Goal: Transaction & Acquisition: Purchase product/service

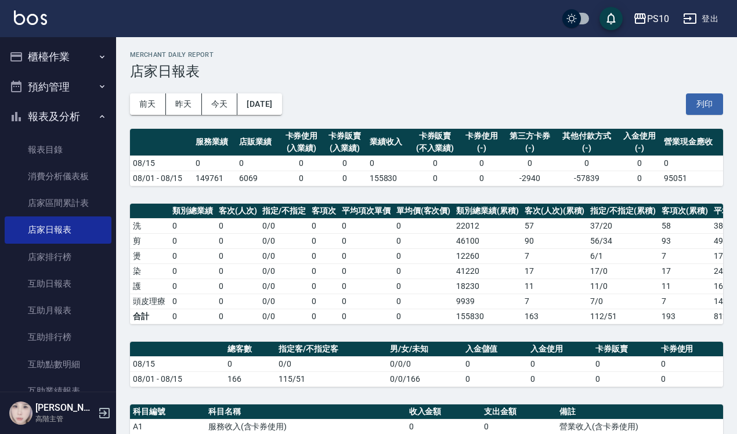
click at [54, 59] on button "櫃檯作業" at bounding box center [58, 57] width 107 height 30
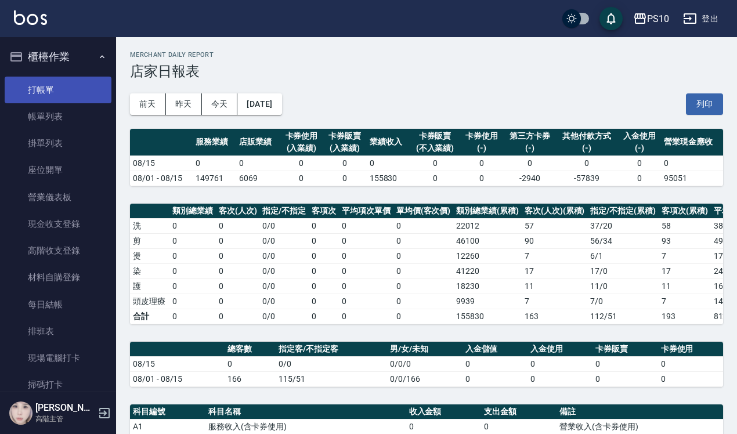
click at [45, 88] on link "打帳單" at bounding box center [58, 90] width 107 height 27
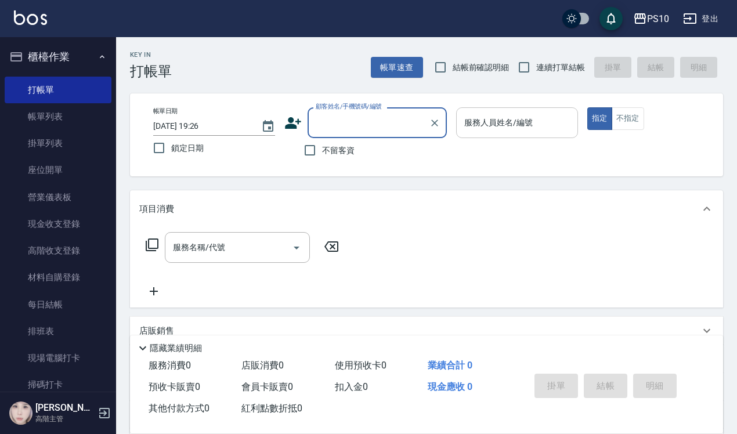
click at [493, 118] on div "服務人員姓名/編號 服務人員姓名/編號" at bounding box center [517, 122] width 122 height 31
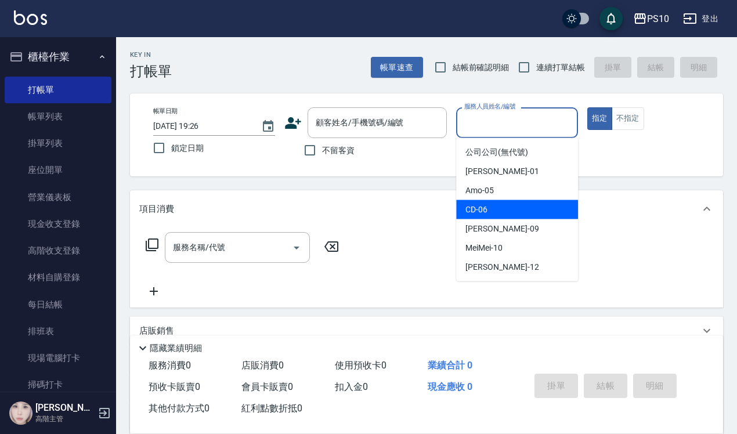
click at [482, 204] on span "CD -06" at bounding box center [476, 210] width 22 height 12
type input "CD-06"
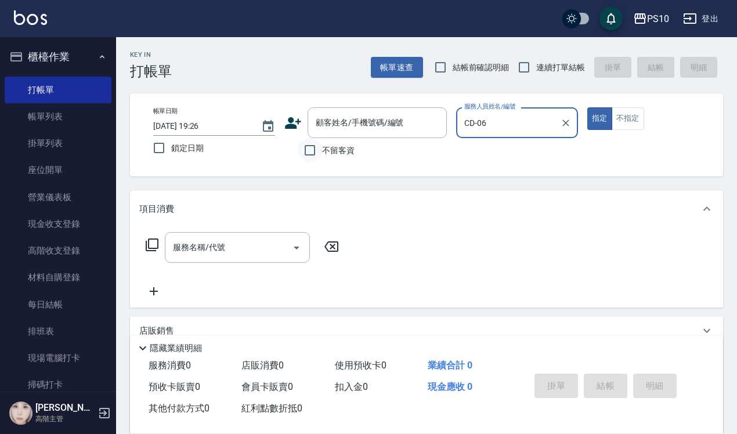
click at [315, 149] on input "不留客資" at bounding box center [310, 150] width 24 height 24
checkbox input "true"
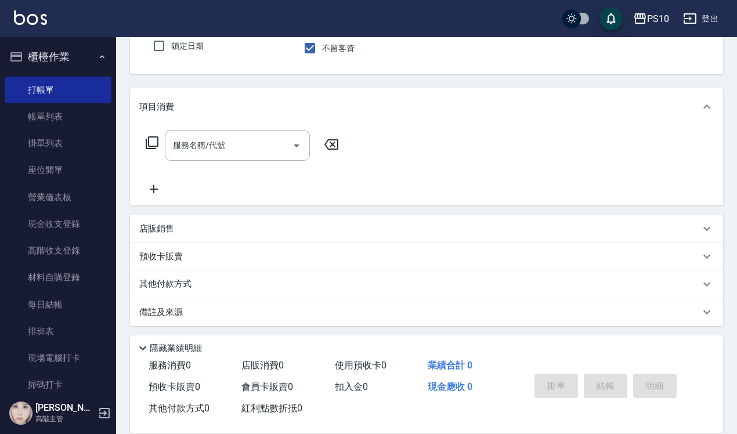
scroll to position [104, 0]
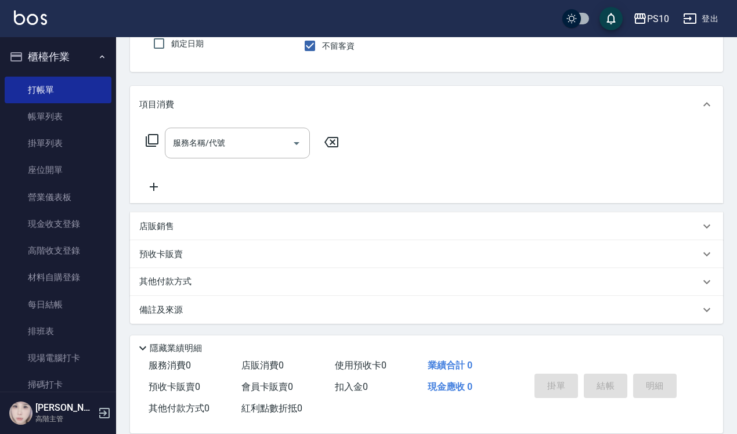
click at [157, 222] on p "店販銷售" at bounding box center [156, 227] width 35 height 12
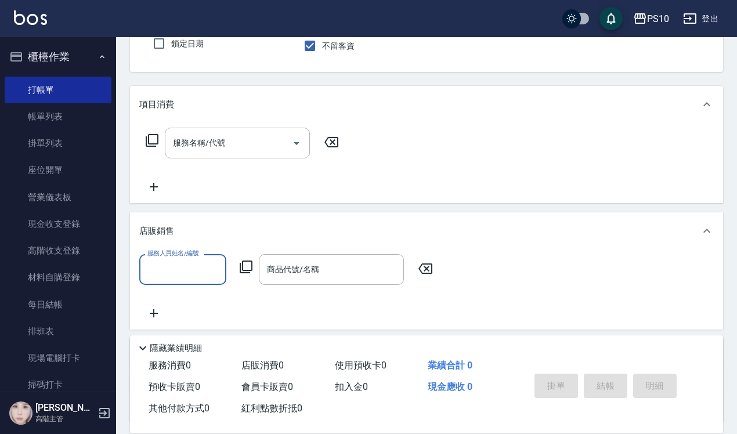
scroll to position [0, 0]
click at [189, 264] on input "服務人員姓名/編號" at bounding box center [183, 269] width 77 height 20
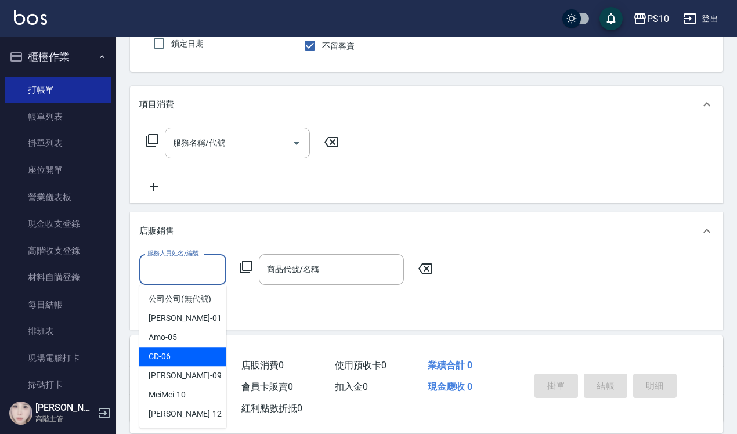
click at [167, 353] on span "CD -06" at bounding box center [160, 357] width 22 height 12
type input "CD-06"
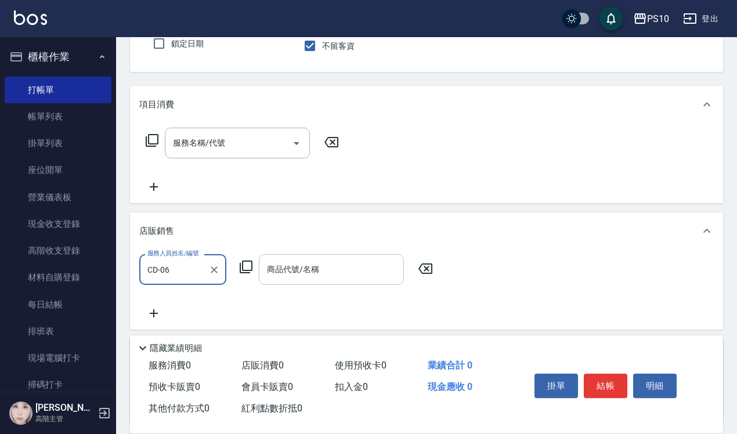
click at [291, 265] on div "商品代號/名稱 商品代號/名稱" at bounding box center [331, 269] width 145 height 31
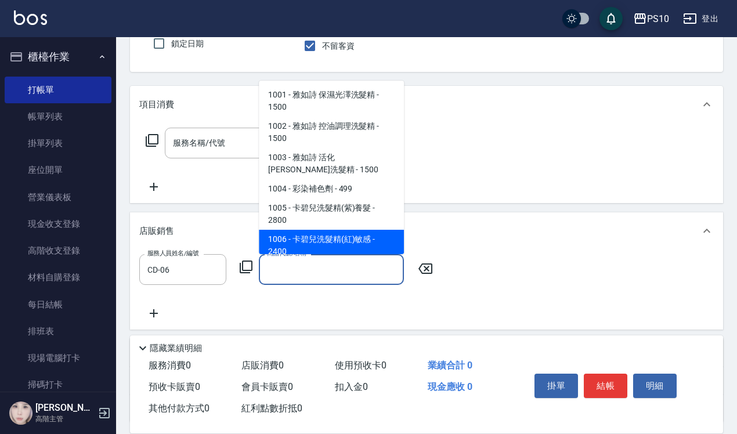
click at [241, 271] on icon at bounding box center [246, 267] width 14 height 14
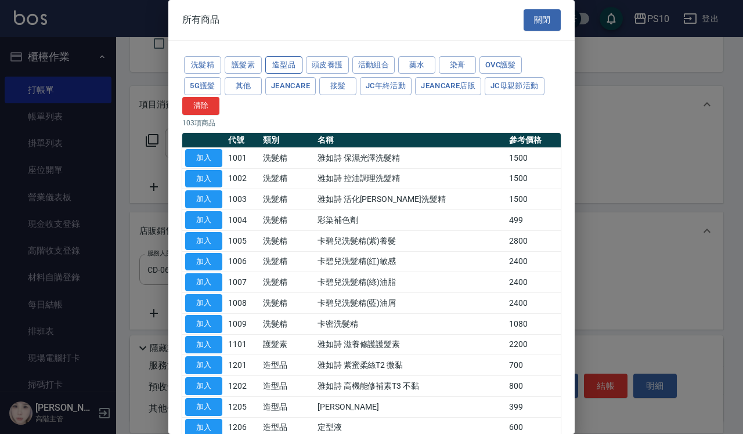
click at [275, 58] on button "造型品" at bounding box center [283, 65] width 37 height 18
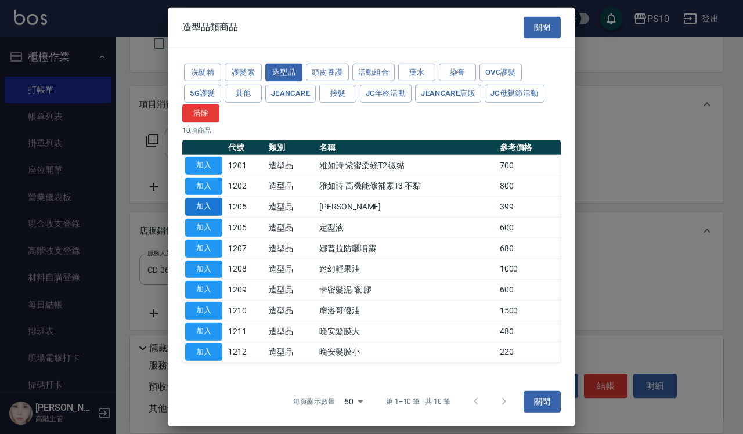
click at [219, 202] on button "加入" at bounding box center [203, 207] width 37 height 18
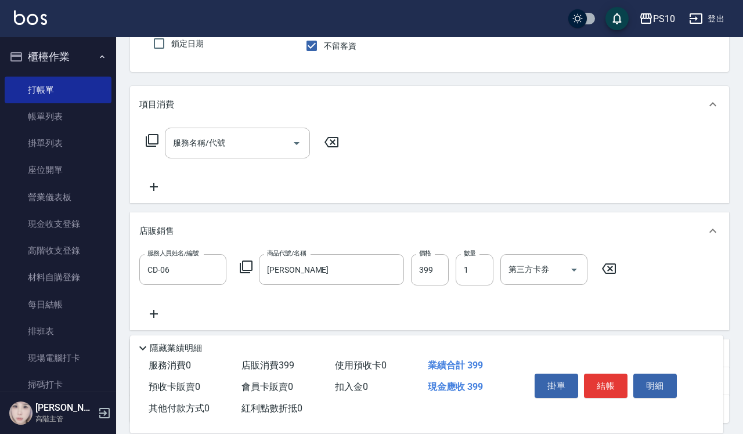
type input "[PERSON_NAME]"
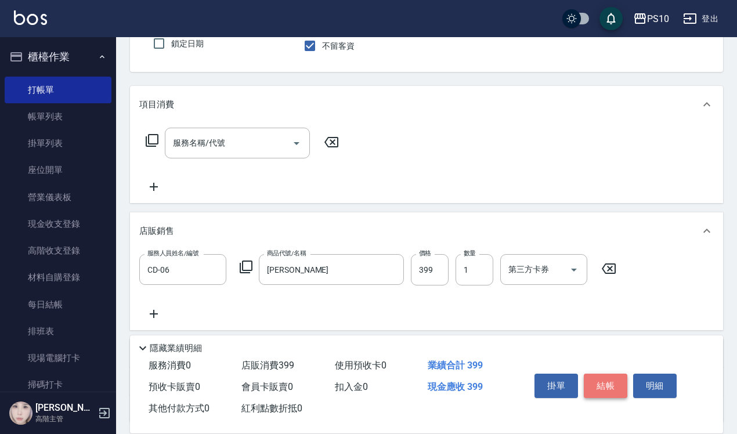
click at [606, 377] on button "結帳" at bounding box center [606, 386] width 44 height 24
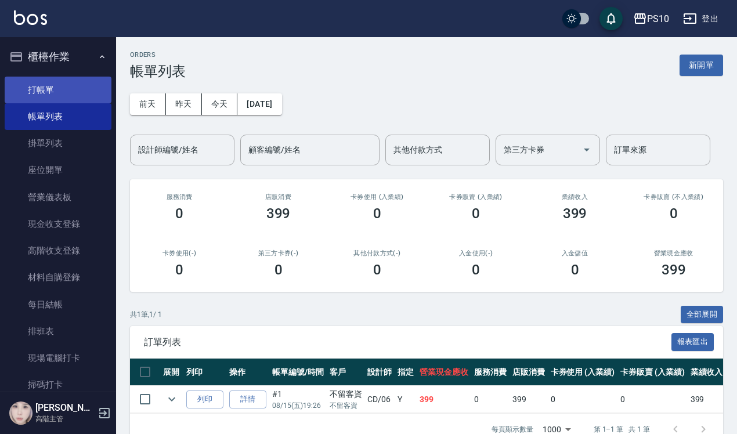
click at [33, 95] on link "打帳單" at bounding box center [58, 90] width 107 height 27
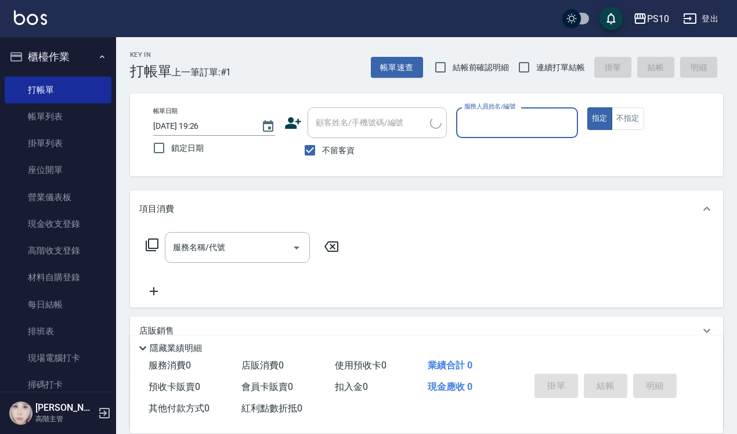
click at [481, 120] on input "服務人員姓名/編號" at bounding box center [516, 123] width 111 height 20
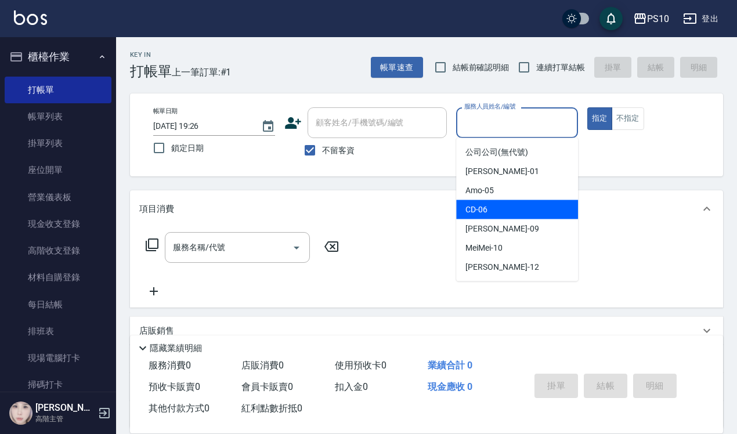
click at [485, 211] on span "CD -06" at bounding box center [476, 210] width 22 height 12
type input "CD-06"
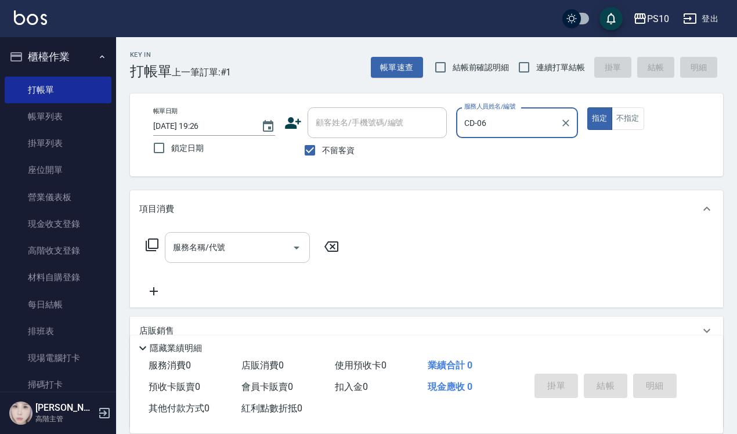
click at [218, 252] on input "服務名稱/代號" at bounding box center [228, 247] width 117 height 20
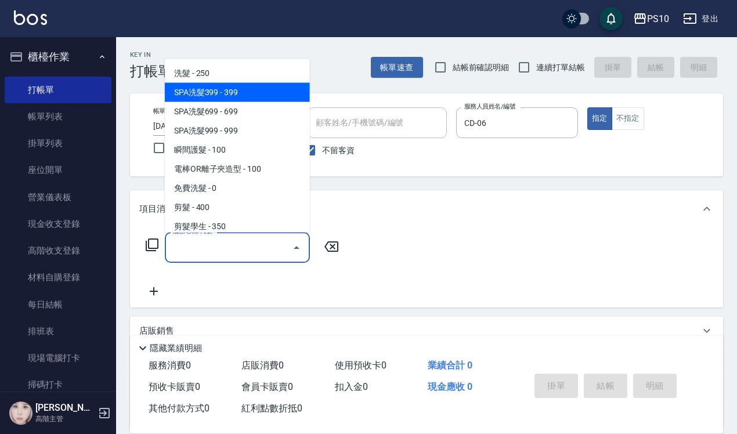
click at [229, 91] on span "SPA洗髮399 - 399" at bounding box center [237, 91] width 145 height 19
type input "SPA洗髮399(102)"
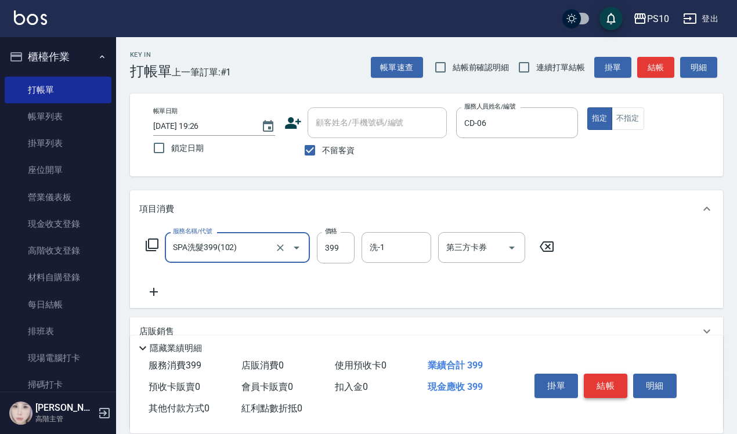
click at [602, 377] on button "結帳" at bounding box center [606, 386] width 44 height 24
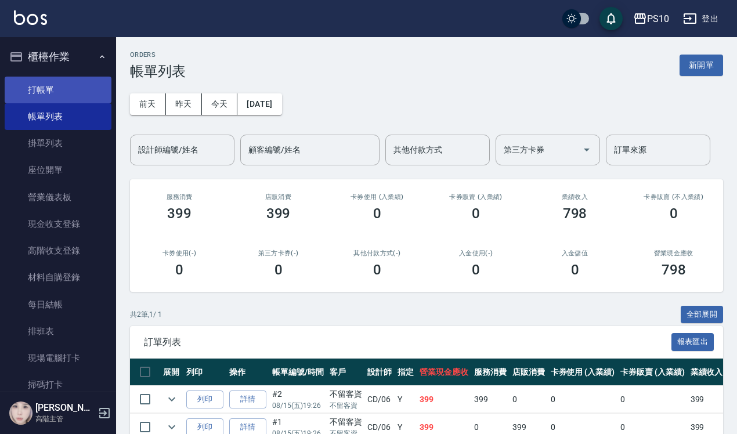
click at [48, 91] on link "打帳單" at bounding box center [58, 90] width 107 height 27
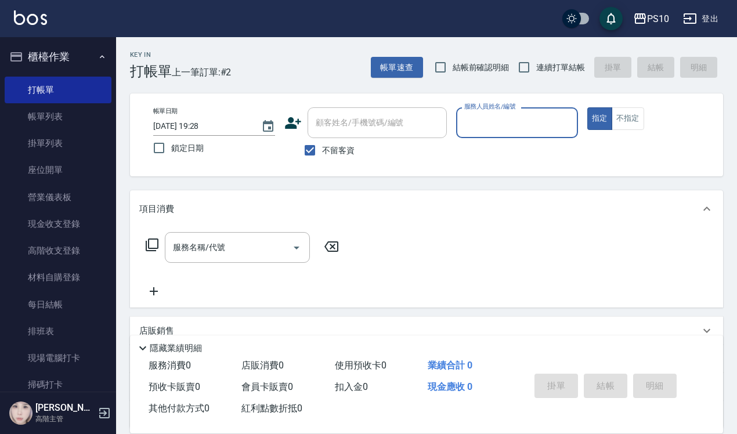
click at [491, 120] on input "服務人員姓名/編號" at bounding box center [516, 123] width 111 height 20
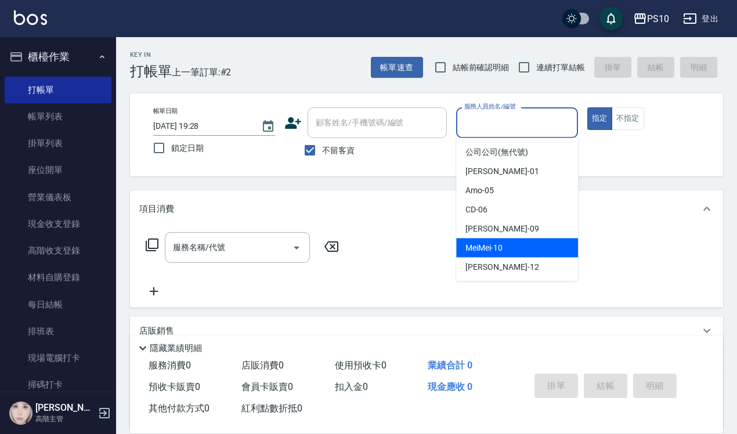
click at [500, 248] on span "MeiMei -10" at bounding box center [483, 248] width 37 height 12
type input "MeiMei-10"
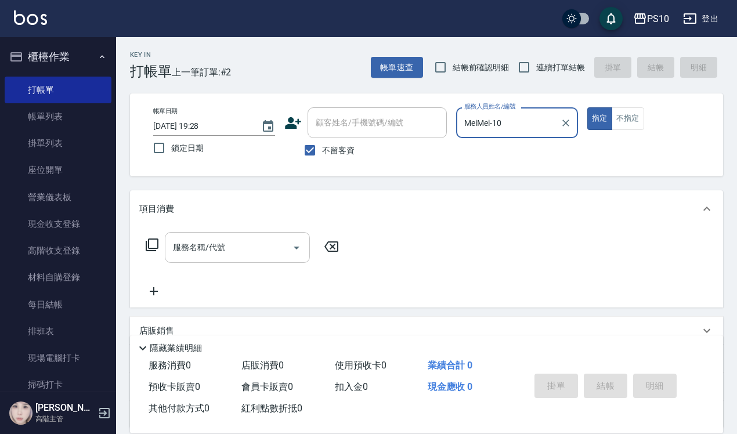
click at [199, 248] on input "服務名稱/代號" at bounding box center [228, 247] width 117 height 20
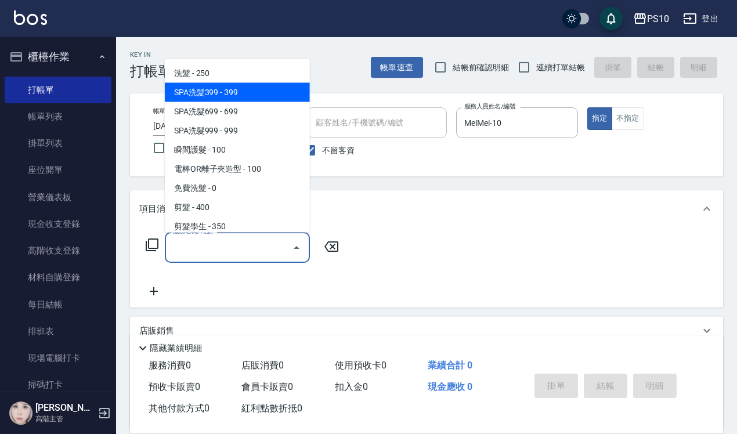
click at [203, 97] on span "SPA洗髮399 - 399" at bounding box center [237, 91] width 145 height 19
type input "SPA洗髮399(102)"
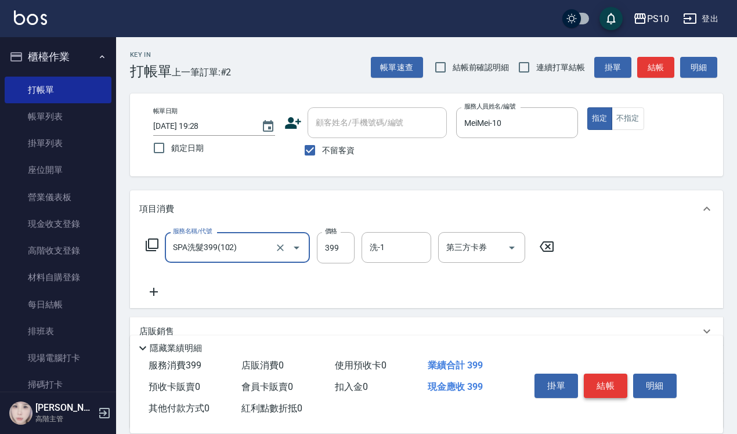
click at [599, 374] on button "結帳" at bounding box center [606, 386] width 44 height 24
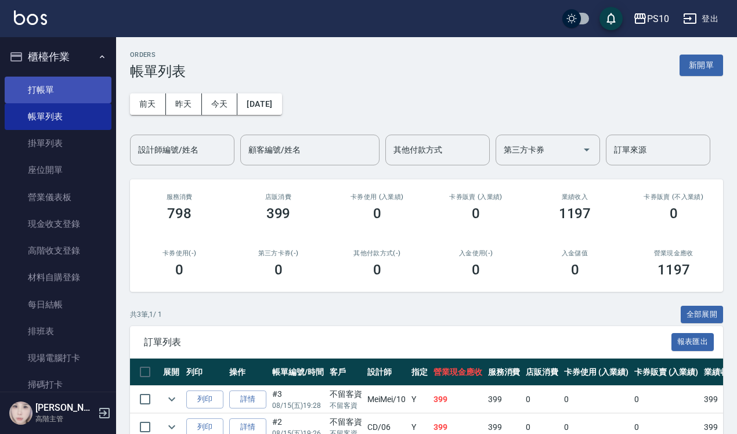
click at [35, 99] on link "打帳單" at bounding box center [58, 90] width 107 height 27
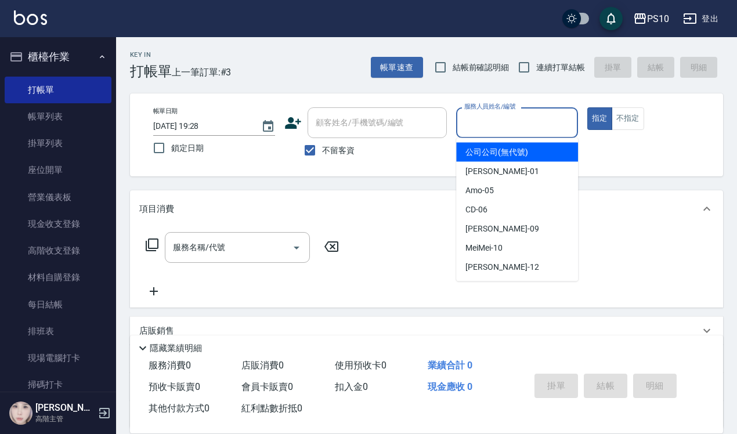
click at [499, 122] on input "服務人員姓名/編號" at bounding box center [516, 123] width 111 height 20
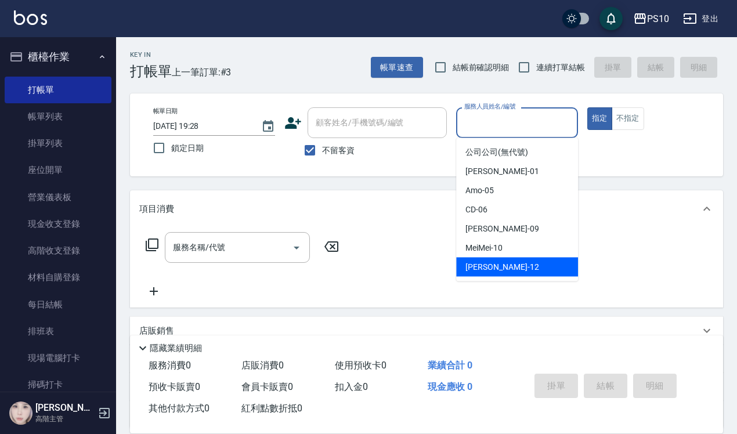
click at [485, 270] on span "[PERSON_NAME] -12" at bounding box center [501, 267] width 73 height 12
type input "[PERSON_NAME]-12"
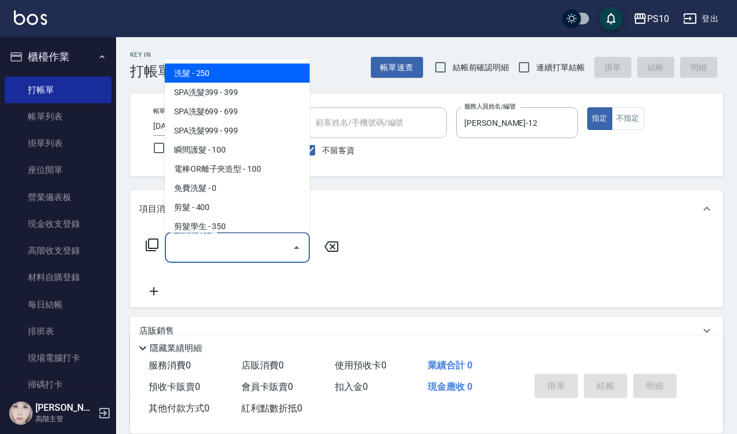
click at [212, 243] on input "服務名稱/代號" at bounding box center [228, 247] width 117 height 20
click at [213, 74] on span "洗髮 - 250" at bounding box center [237, 72] width 145 height 19
type input "洗髮(101)"
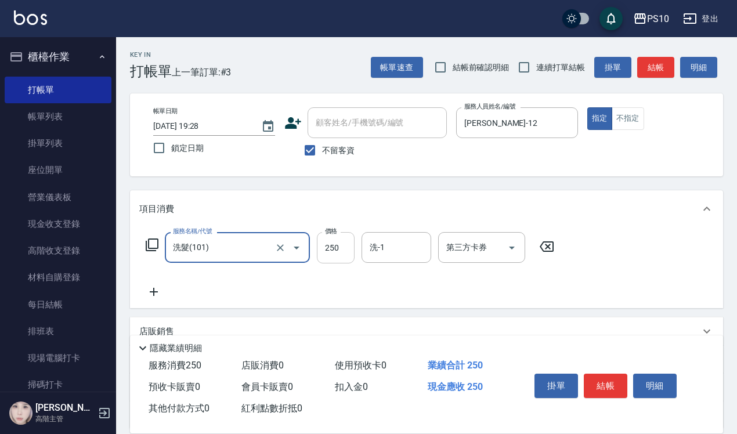
click at [319, 233] on input "250" at bounding box center [336, 247] width 38 height 31
type input "280"
click at [597, 378] on button "結帳" at bounding box center [606, 386] width 44 height 24
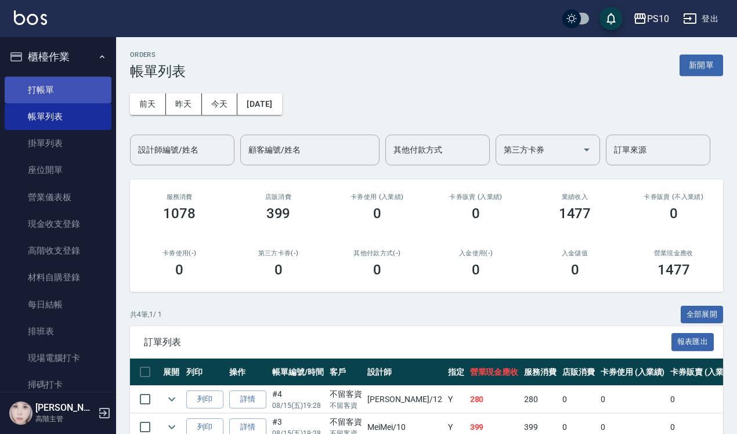
click at [56, 86] on link "打帳單" at bounding box center [58, 90] width 107 height 27
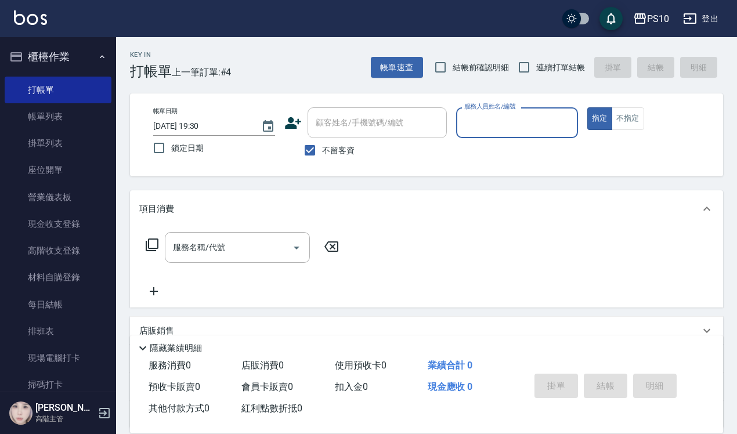
click at [500, 125] on input "服務人員姓名/編號" at bounding box center [516, 123] width 111 height 20
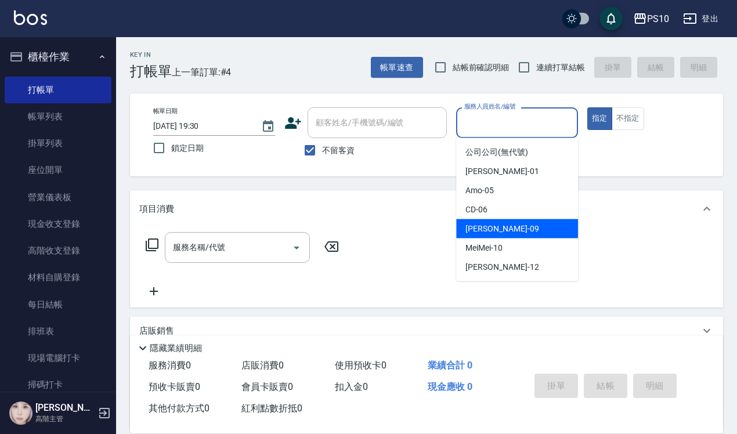
click at [496, 225] on div "[PERSON_NAME] -09" at bounding box center [517, 228] width 122 height 19
type input "[PERSON_NAME]-09"
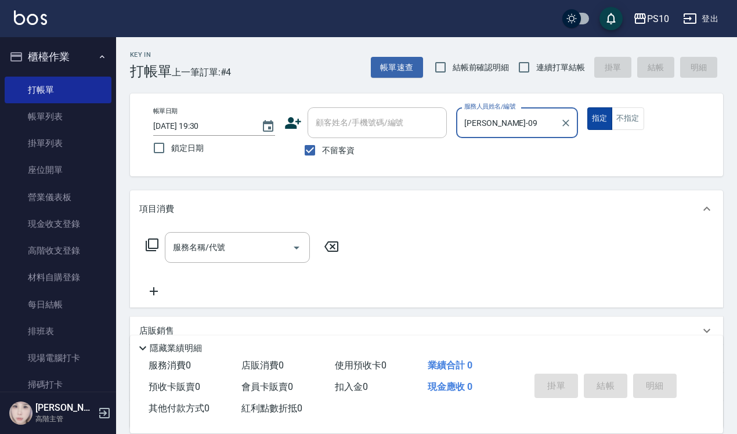
click at [601, 114] on button "指定" at bounding box center [599, 118] width 25 height 23
click at [200, 250] on input "服務名稱/代號" at bounding box center [228, 247] width 117 height 20
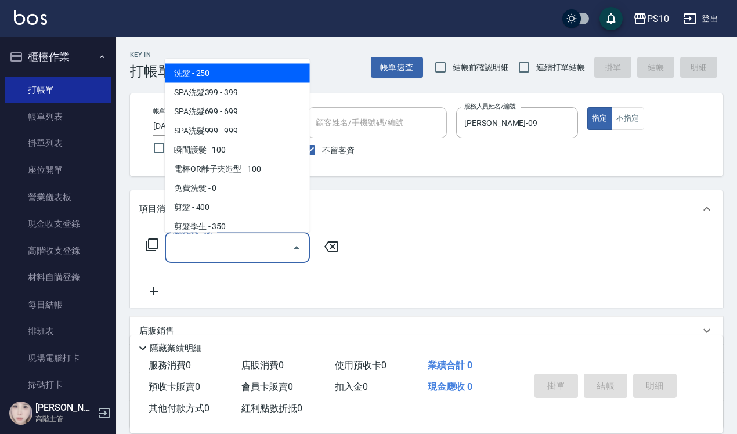
click at [218, 71] on span "洗髮 - 250" at bounding box center [237, 72] width 145 height 19
type input "洗髮(101)"
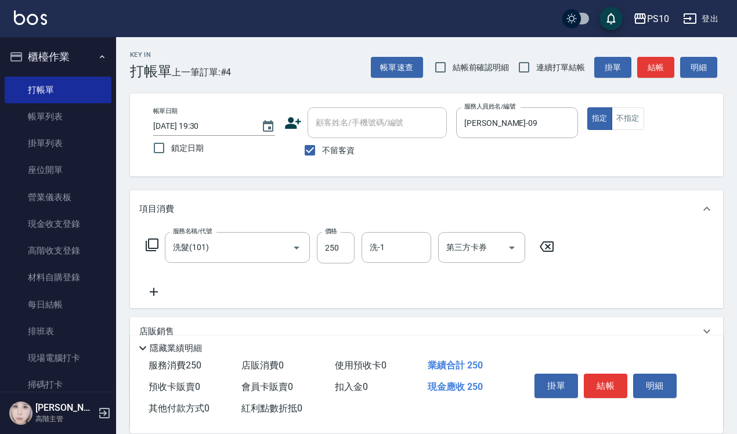
click at [151, 290] on icon at bounding box center [153, 292] width 29 height 14
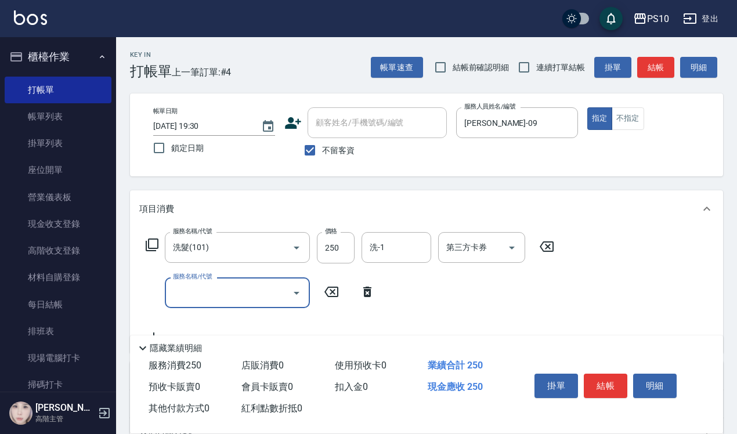
click at [210, 294] on input "服務名稱/代號" at bounding box center [228, 293] width 117 height 20
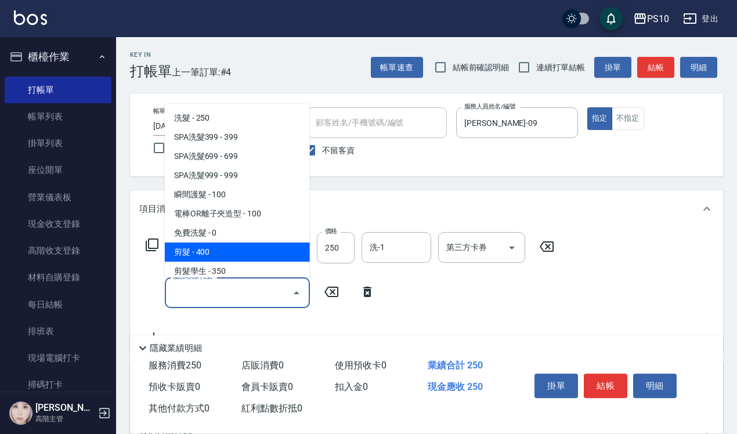
click at [211, 255] on span "剪髮 - 400" at bounding box center [237, 252] width 145 height 19
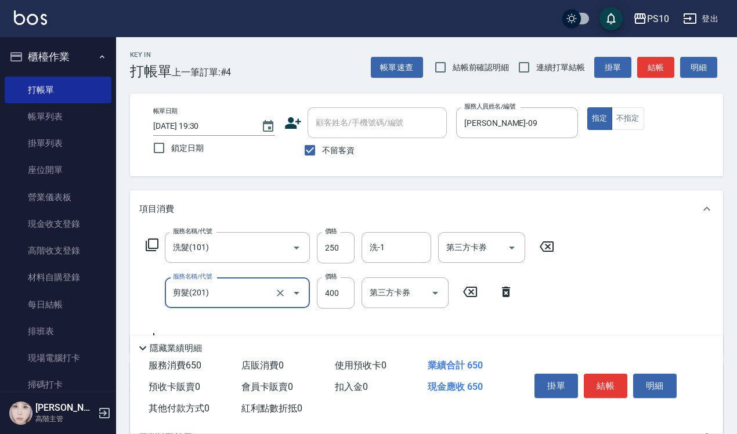
type input "剪髮(201)"
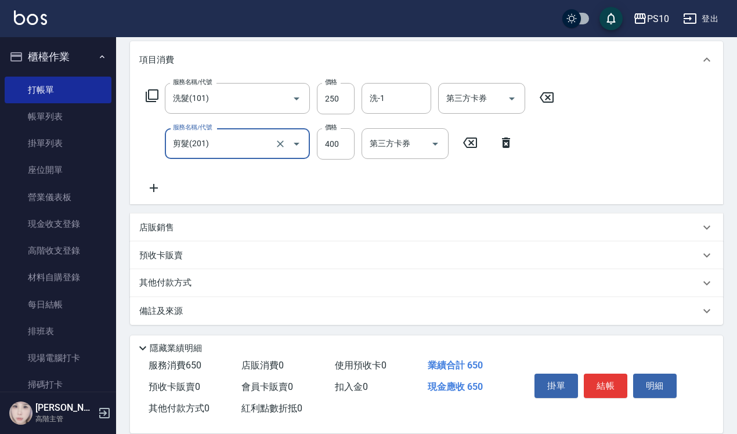
scroll to position [150, 0]
click at [602, 387] on button "結帳" at bounding box center [606, 386] width 44 height 24
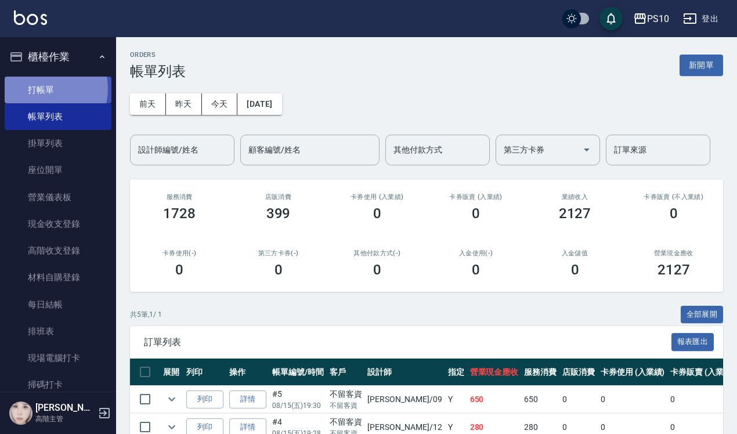
click at [44, 88] on link "打帳單" at bounding box center [58, 90] width 107 height 27
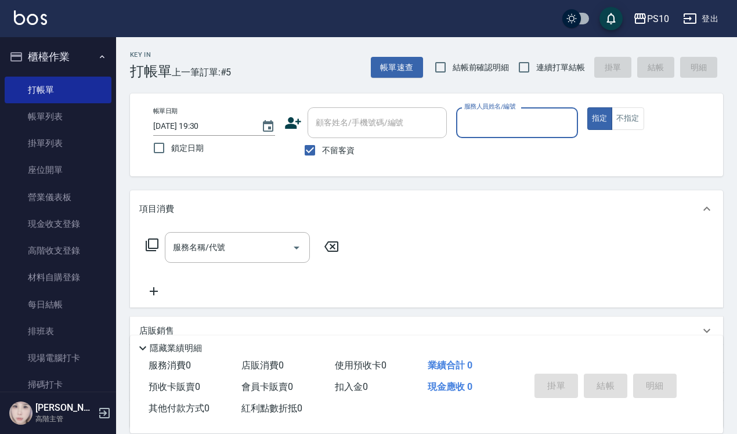
click at [495, 129] on input "服務人員姓名/編號" at bounding box center [516, 123] width 111 height 20
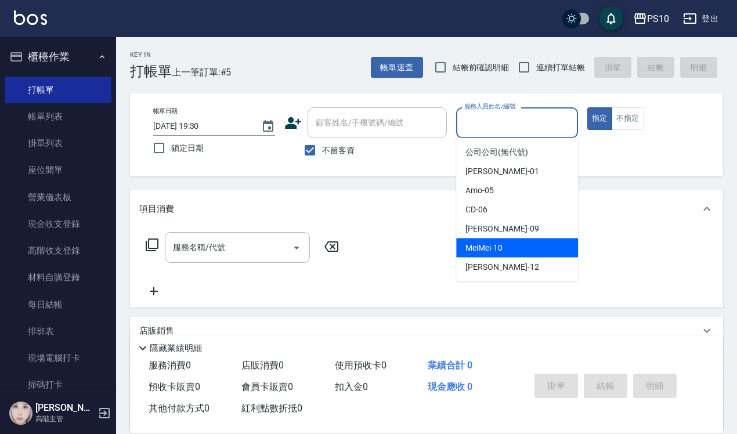
click at [485, 242] on span "MeiMei -10" at bounding box center [483, 248] width 37 height 12
type input "MeiMei-10"
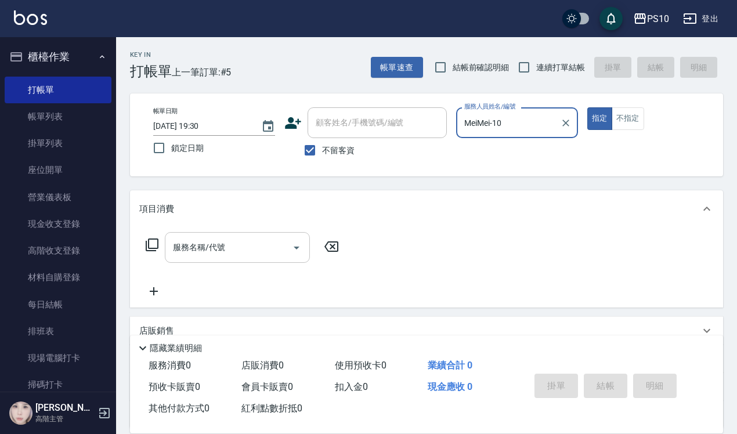
click at [195, 251] on input "服務名稱/代號" at bounding box center [228, 247] width 117 height 20
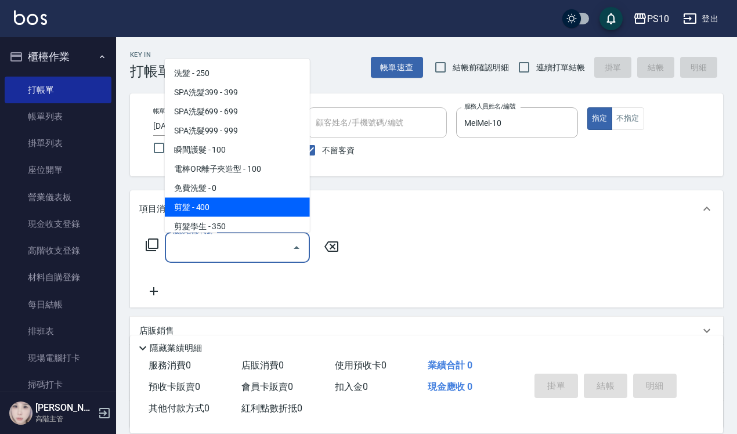
click at [203, 210] on span "剪髮 - 400" at bounding box center [237, 206] width 145 height 19
type input "剪髮(201)"
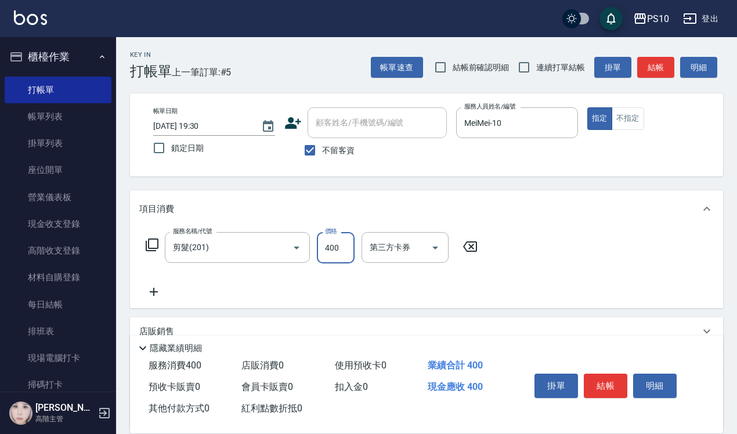
click at [330, 245] on input "400" at bounding box center [336, 247] width 38 height 31
type input "550"
click at [613, 379] on button "結帳" at bounding box center [606, 386] width 44 height 24
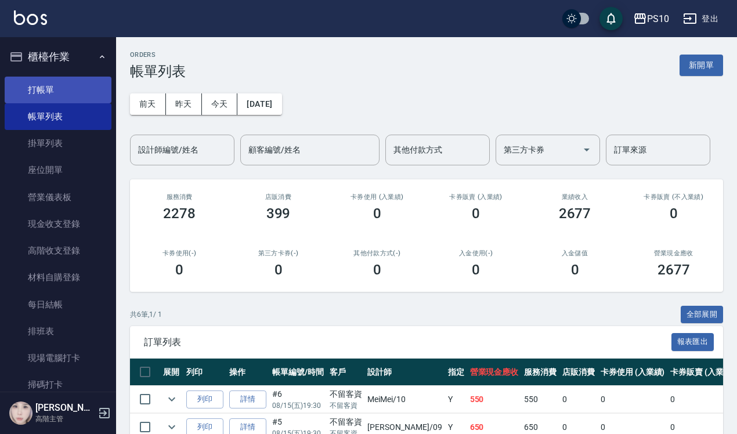
click at [38, 87] on link "打帳單" at bounding box center [58, 90] width 107 height 27
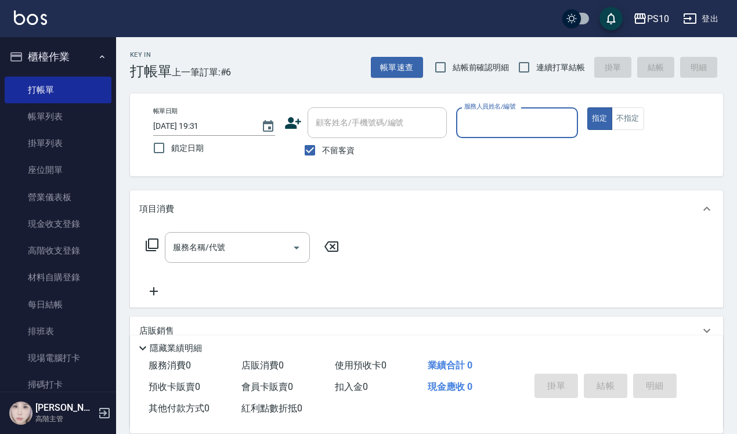
click at [492, 123] on input "服務人員姓名/編號" at bounding box center [516, 123] width 111 height 20
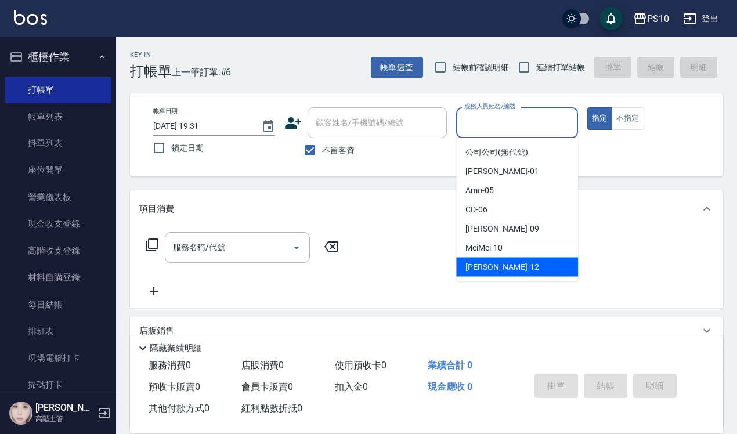
click at [511, 129] on input "服務人員姓名/編號" at bounding box center [516, 123] width 111 height 20
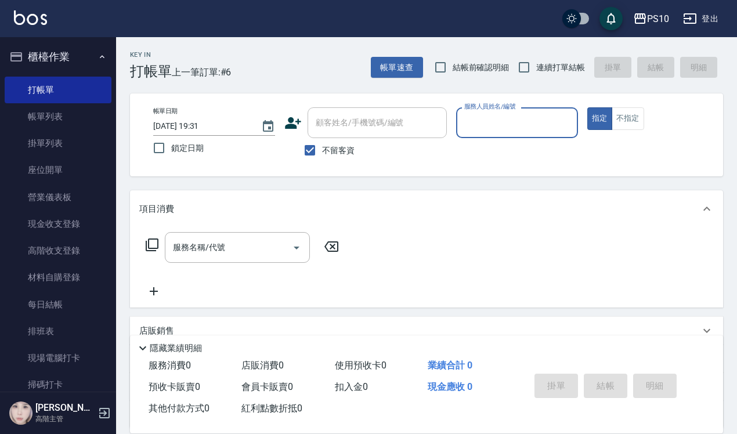
click at [503, 111] on div "服務人員姓名/編號" at bounding box center [517, 122] width 122 height 31
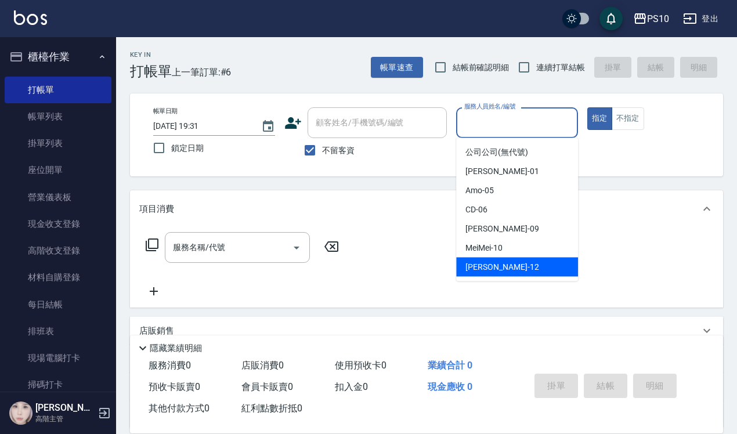
click at [480, 268] on span "[PERSON_NAME] -12" at bounding box center [501, 267] width 73 height 12
type input "[PERSON_NAME]-12"
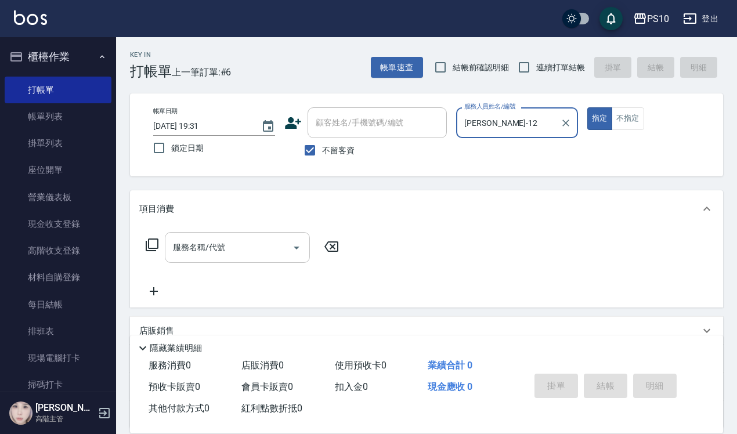
click at [196, 247] on input "服務名稱/代號" at bounding box center [228, 247] width 117 height 20
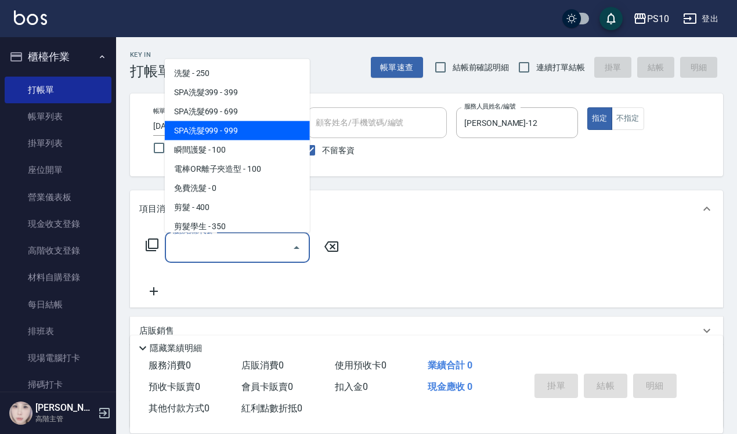
click at [223, 135] on span "SPA洗髮999 - 999" at bounding box center [237, 130] width 145 height 19
type input "SPA洗髮999(104)"
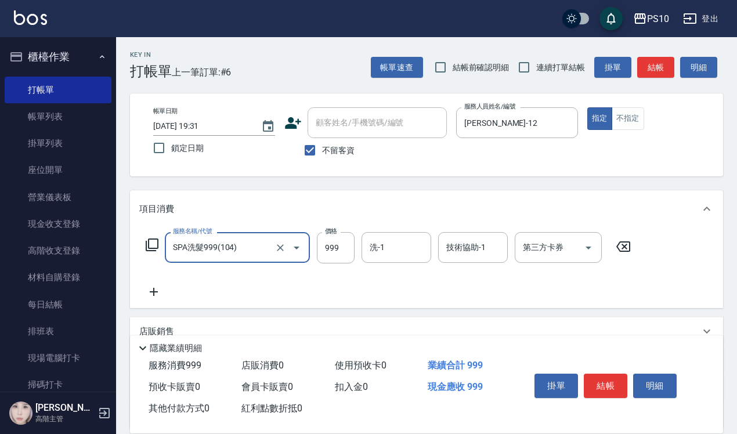
click at [156, 286] on icon at bounding box center [153, 292] width 29 height 14
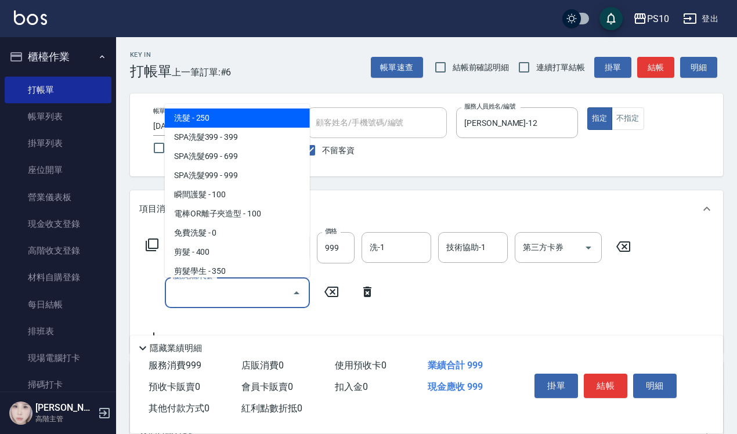
click at [198, 286] on input "服務名稱/代號" at bounding box center [228, 293] width 117 height 20
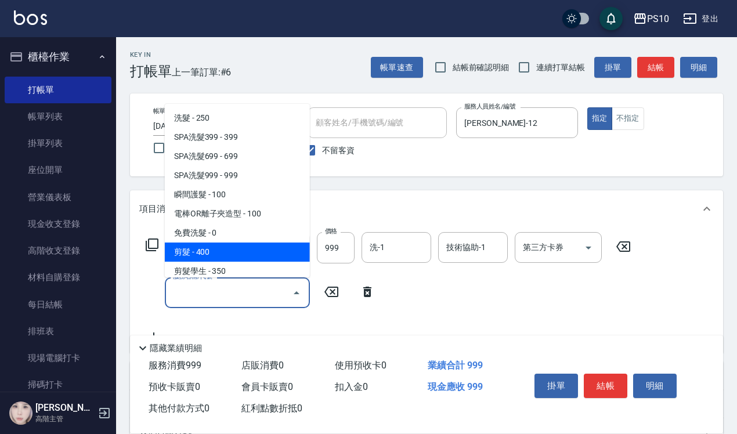
click at [210, 247] on span "剪髮 - 400" at bounding box center [237, 252] width 145 height 19
type input "剪髮(201)"
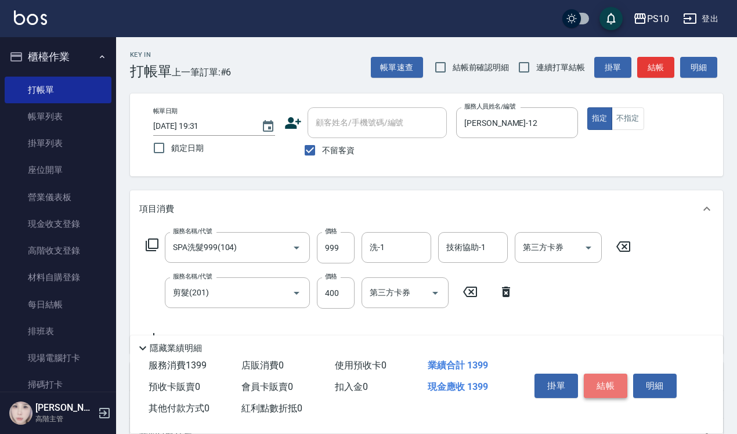
click at [611, 378] on button "結帳" at bounding box center [606, 386] width 44 height 24
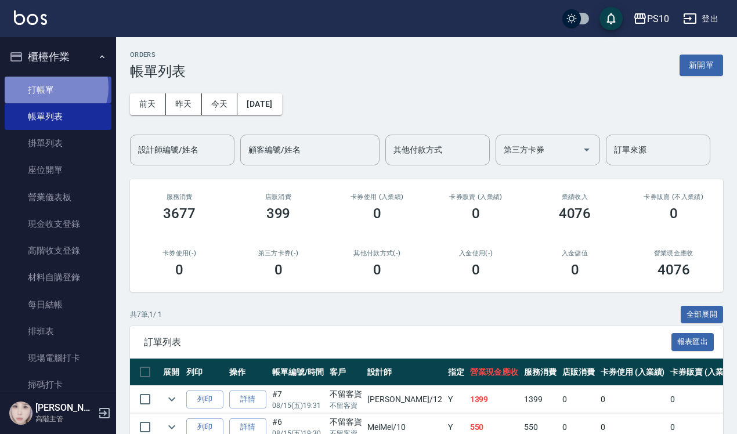
click at [48, 87] on link "打帳單" at bounding box center [58, 90] width 107 height 27
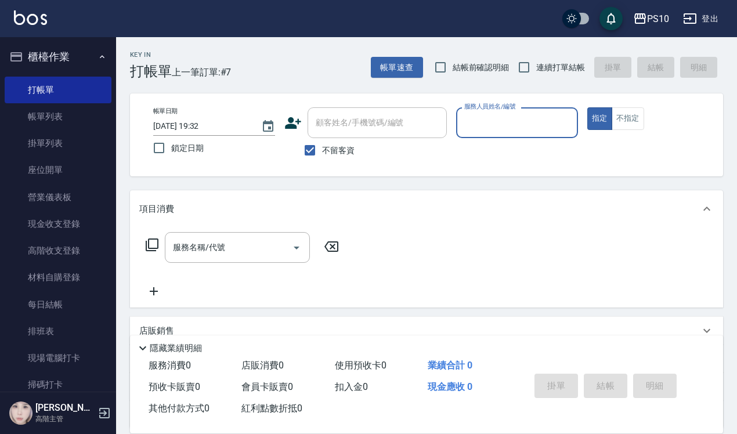
click at [486, 114] on input "服務人員姓名/編號" at bounding box center [516, 123] width 111 height 20
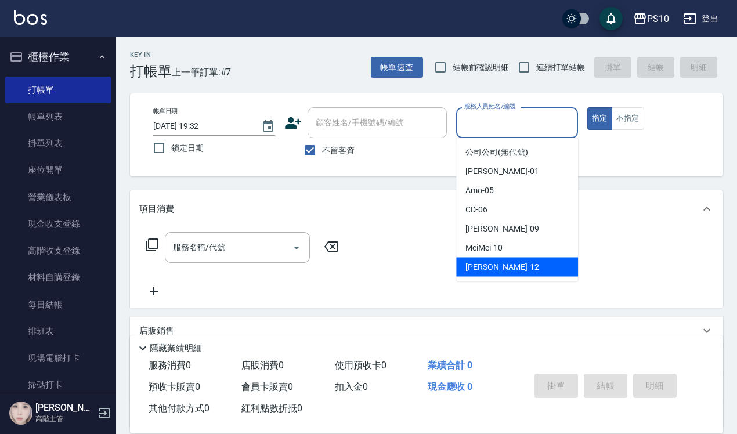
click at [485, 262] on span "[PERSON_NAME] -12" at bounding box center [501, 267] width 73 height 12
type input "[PERSON_NAME]-12"
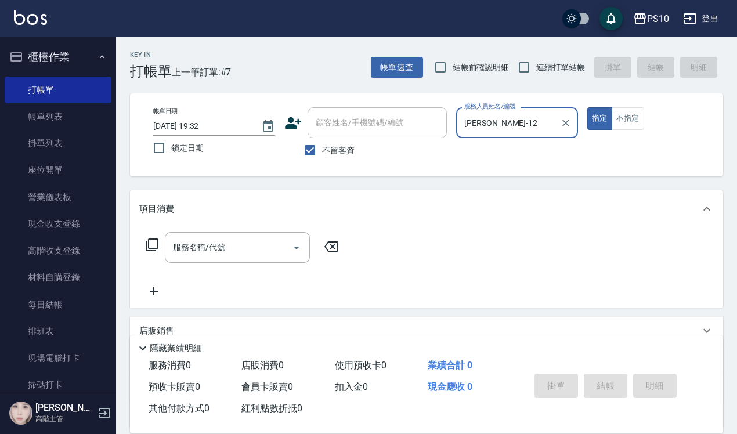
click at [199, 252] on input "服務名稱/代號" at bounding box center [228, 247] width 117 height 20
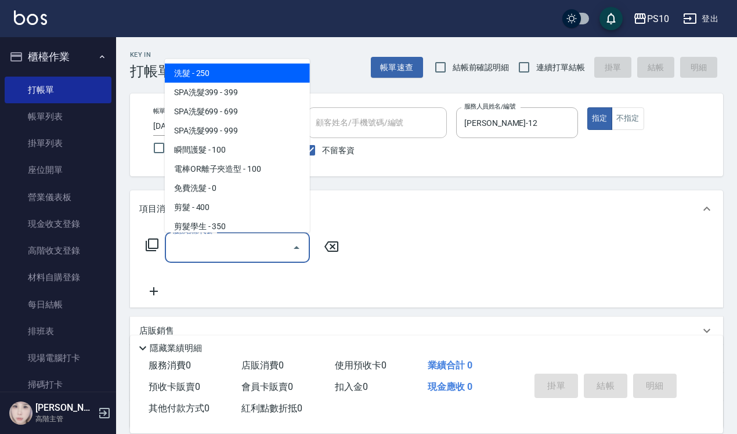
click at [215, 73] on span "洗髮 - 250" at bounding box center [237, 72] width 145 height 19
type input "洗髮(101)"
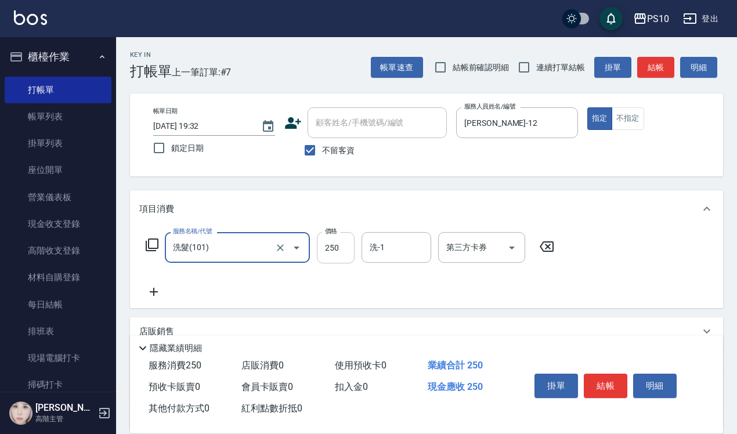
click at [330, 247] on input "250" at bounding box center [336, 247] width 38 height 31
type input "280"
click at [608, 378] on button "結帳" at bounding box center [606, 386] width 44 height 24
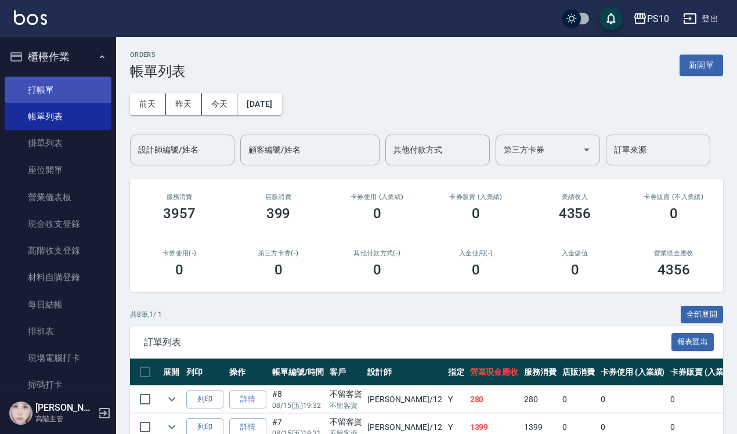
click at [41, 85] on link "打帳單" at bounding box center [58, 90] width 107 height 27
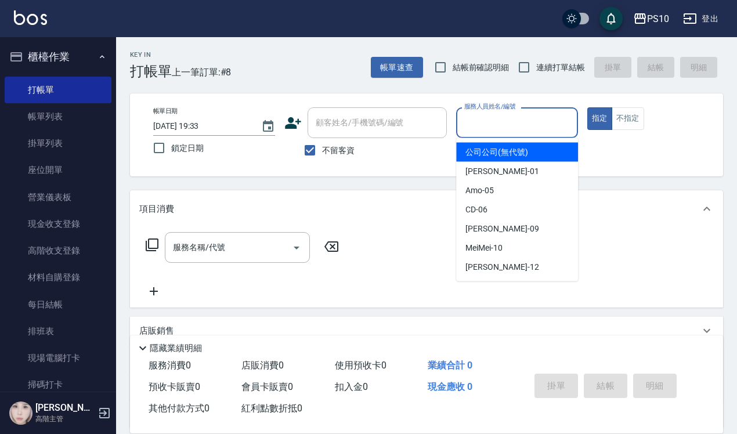
click at [474, 122] on input "服務人員姓名/編號" at bounding box center [516, 123] width 111 height 20
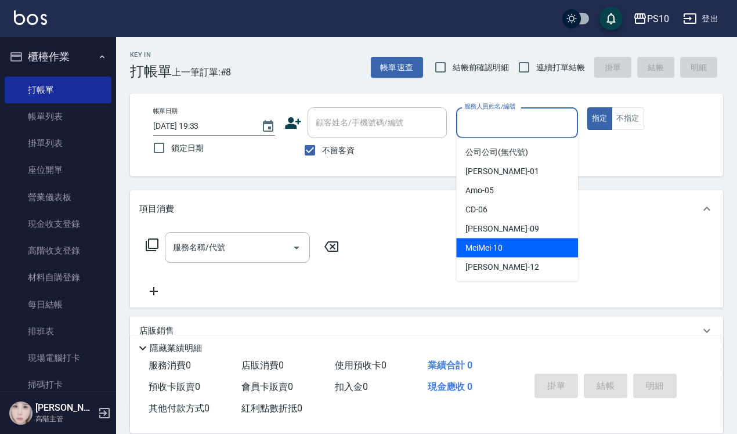
click at [472, 242] on span "MeiMei -10" at bounding box center [483, 248] width 37 height 12
type input "MeiMei-10"
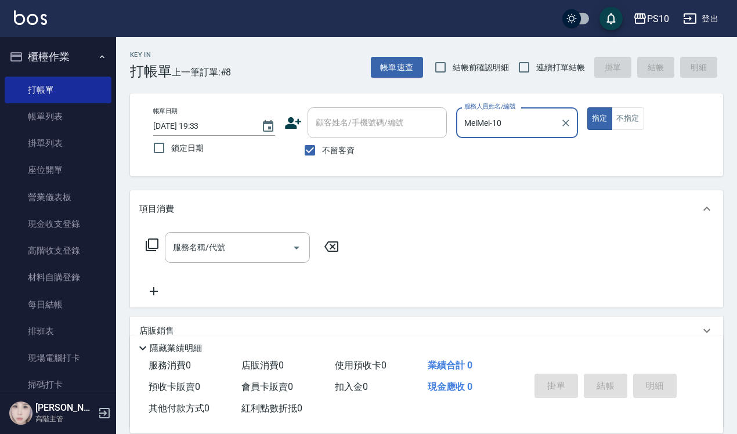
drag, startPoint x: 203, startPoint y: 250, endPoint x: 200, endPoint y: 233, distance: 17.1
click at [203, 250] on input "服務名稱/代號" at bounding box center [228, 247] width 117 height 20
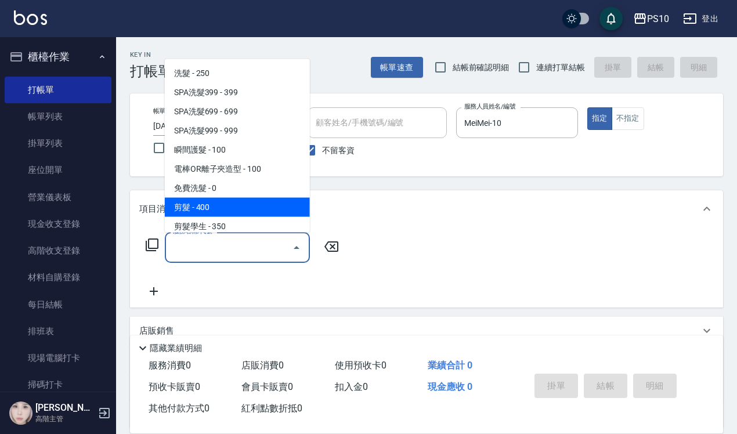
click at [194, 207] on span "剪髮 - 400" at bounding box center [237, 206] width 145 height 19
type input "剪髮(201)"
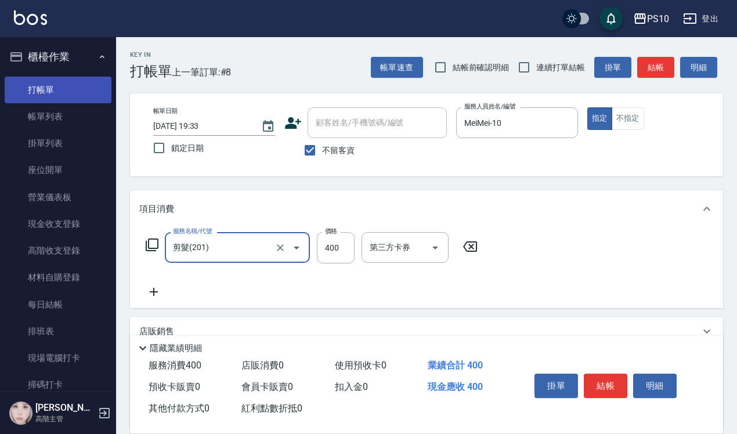
click at [73, 89] on link "打帳單" at bounding box center [58, 90] width 107 height 27
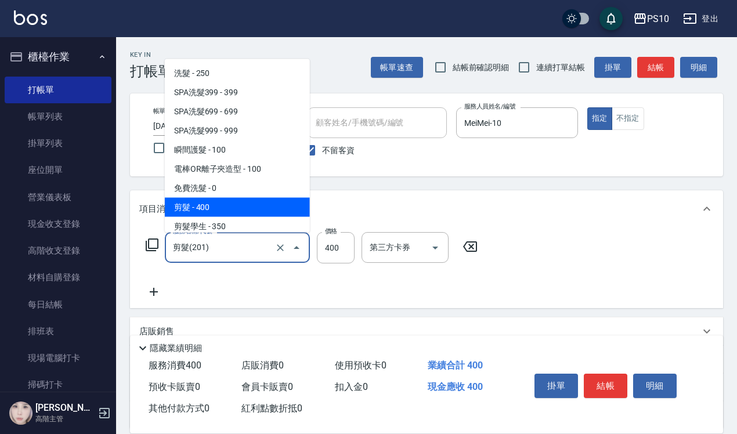
click at [204, 245] on input "剪髮(201)" at bounding box center [221, 247] width 102 height 20
click at [156, 247] on icon at bounding box center [152, 245] width 14 height 14
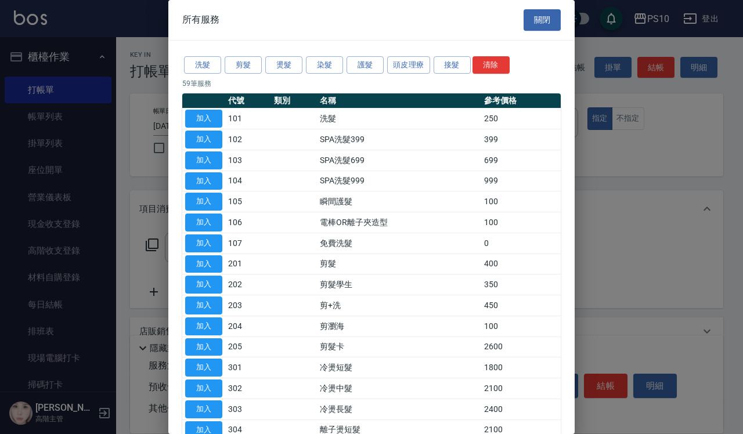
click at [309, 121] on td at bounding box center [294, 119] width 46 height 21
click at [489, 125] on td "250" at bounding box center [521, 119] width 80 height 21
click at [202, 120] on button "加入" at bounding box center [203, 119] width 37 height 18
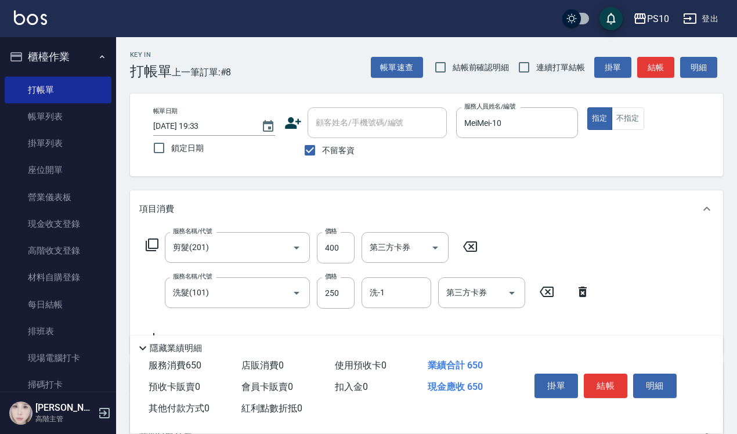
click at [471, 248] on icon at bounding box center [470, 247] width 29 height 14
click at [324, 285] on input "250" at bounding box center [336, 292] width 38 height 31
click at [331, 247] on icon at bounding box center [331, 247] width 29 height 14
click at [332, 248] on icon at bounding box center [331, 247] width 29 height 14
click at [576, 292] on icon at bounding box center [582, 291] width 29 height 14
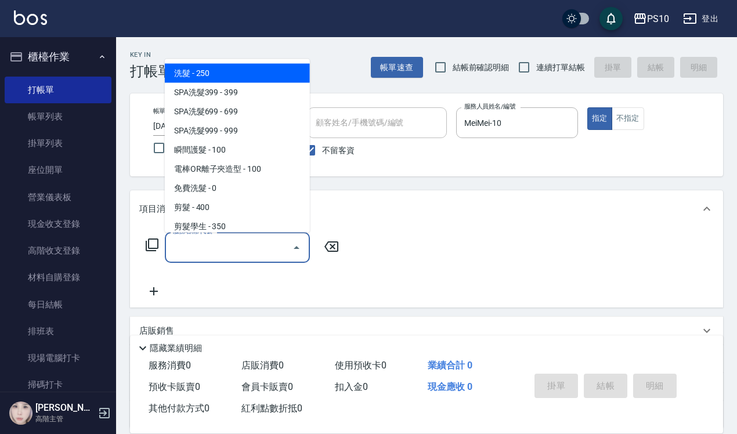
click at [245, 248] on input "服務名稱/代號" at bounding box center [228, 247] width 117 height 20
click at [216, 73] on span "洗髮 - 250" at bounding box center [237, 72] width 145 height 19
type input "洗髮(101)"
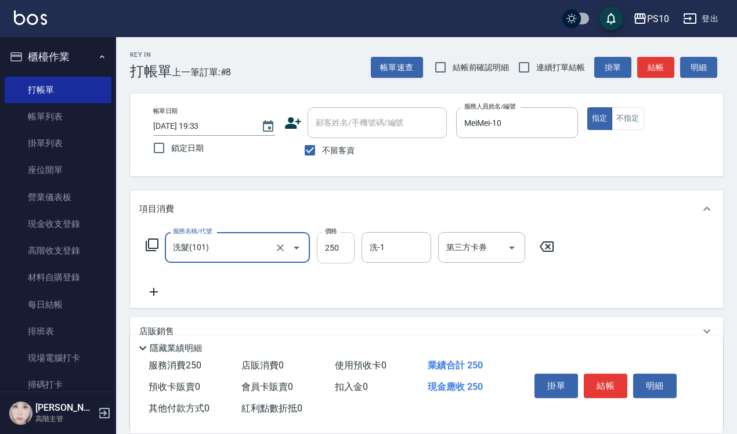
click at [334, 245] on input "250" at bounding box center [336, 247] width 38 height 31
type input "300"
drag, startPoint x: 608, startPoint y: 382, endPoint x: 537, endPoint y: 367, distance: 72.8
click at [608, 382] on button "結帳" at bounding box center [606, 386] width 44 height 24
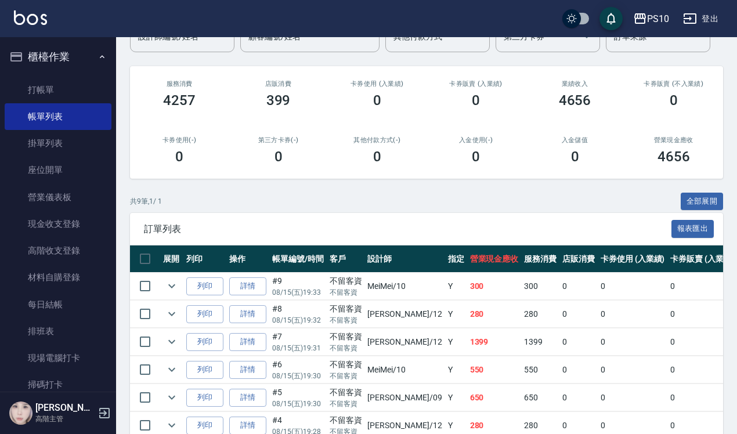
scroll to position [260, 0]
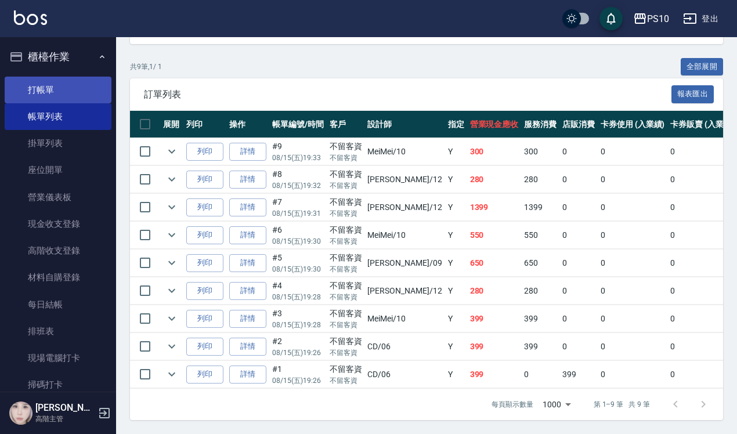
click at [62, 86] on link "打帳單" at bounding box center [58, 90] width 107 height 27
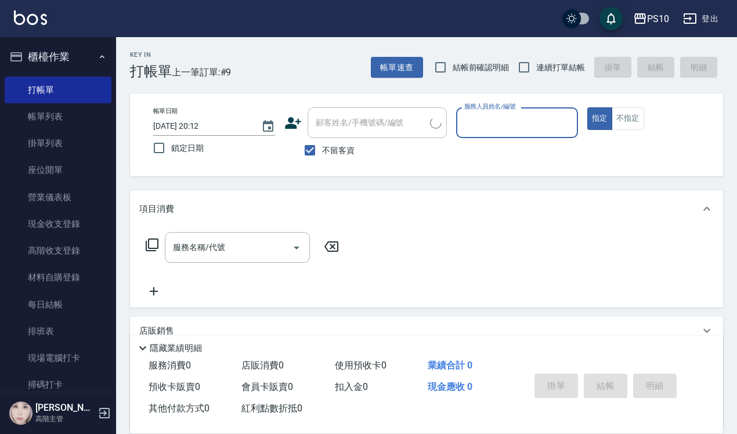
click at [540, 129] on input "服務人員姓名/編號" at bounding box center [516, 123] width 111 height 20
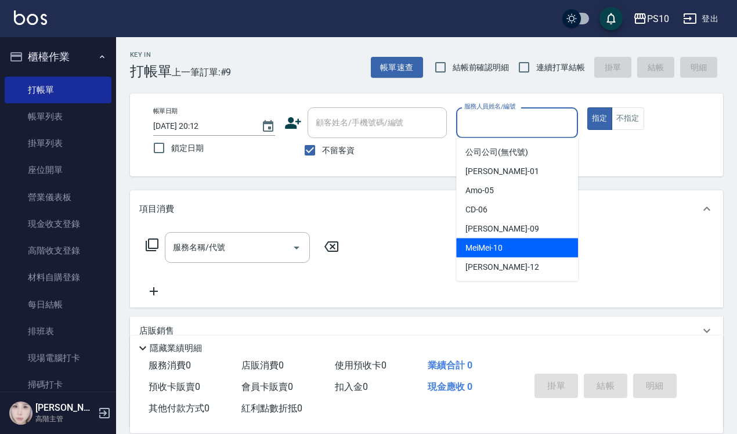
click at [492, 265] on span "[PERSON_NAME] -12" at bounding box center [501, 267] width 73 height 12
type input "[PERSON_NAME]-12"
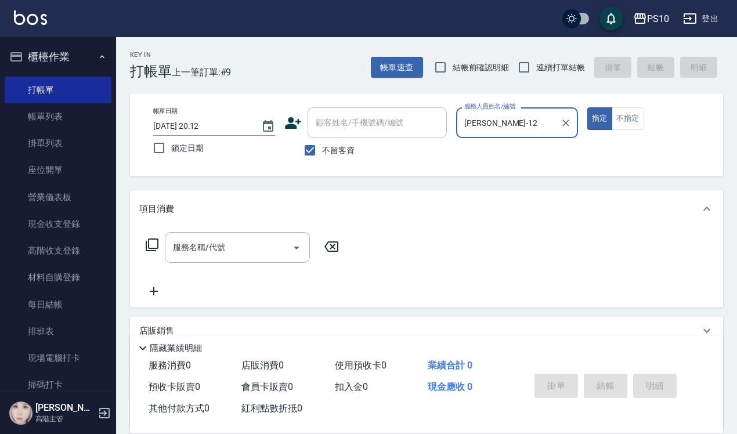
click at [453, 68] on span "結帳前確認明細" at bounding box center [481, 68] width 57 height 12
click at [453, 68] on input "結帳前確認明細" at bounding box center [440, 67] width 24 height 24
checkbox input "true"
click at [517, 58] on input "連續打單結帳" at bounding box center [524, 67] width 24 height 24
click at [527, 59] on input "連續打單結帳" at bounding box center [524, 67] width 24 height 24
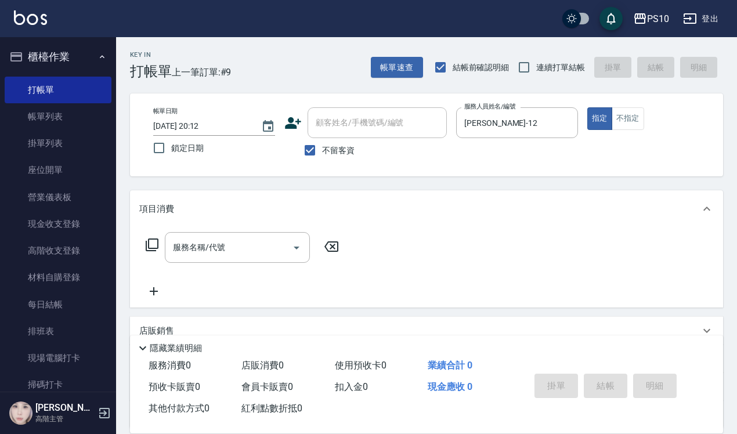
click at [550, 62] on span "連續打單結帳" at bounding box center [560, 68] width 49 height 12
click at [536, 62] on input "連續打單結帳" at bounding box center [524, 67] width 24 height 24
checkbox input "true"
click at [225, 244] on input "服務名稱/代號" at bounding box center [228, 247] width 117 height 20
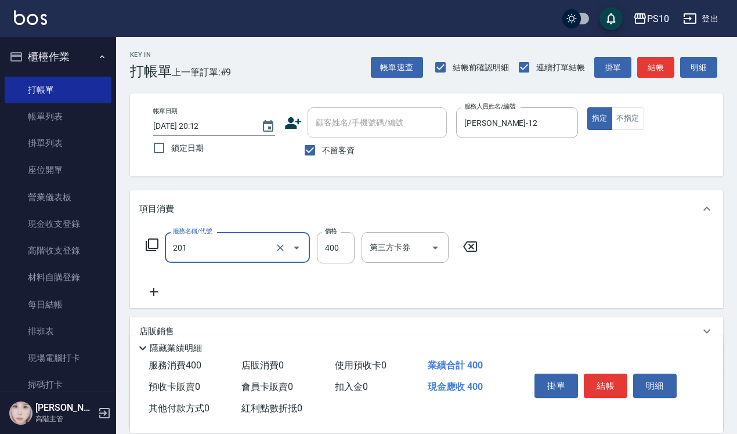
type input "剪髮(201)"
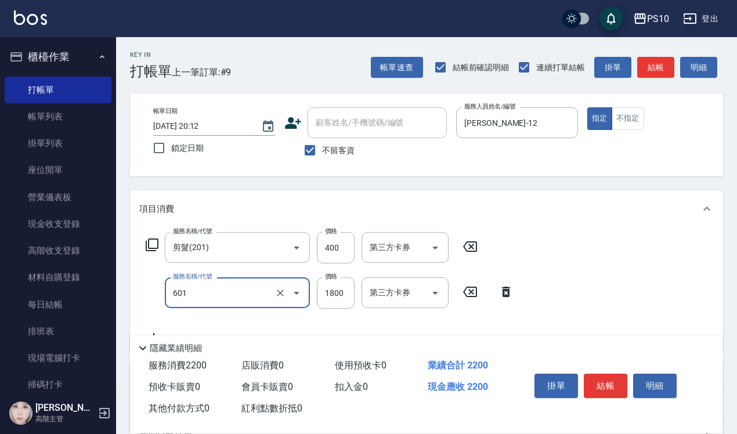
type input "醫學頭皮(601)"
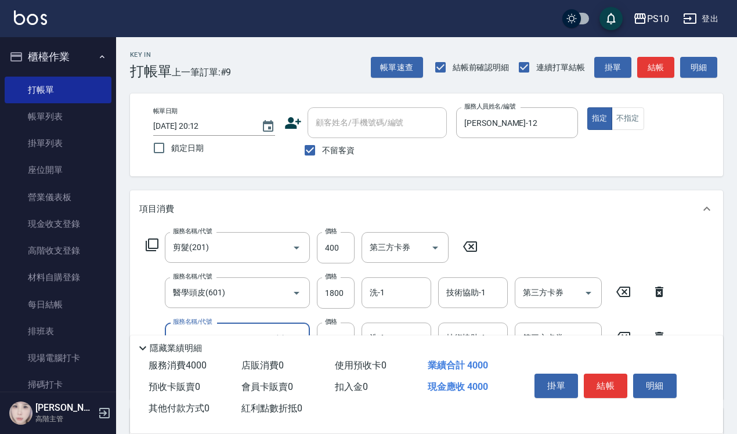
type input "蘆薈髮膜(602)"
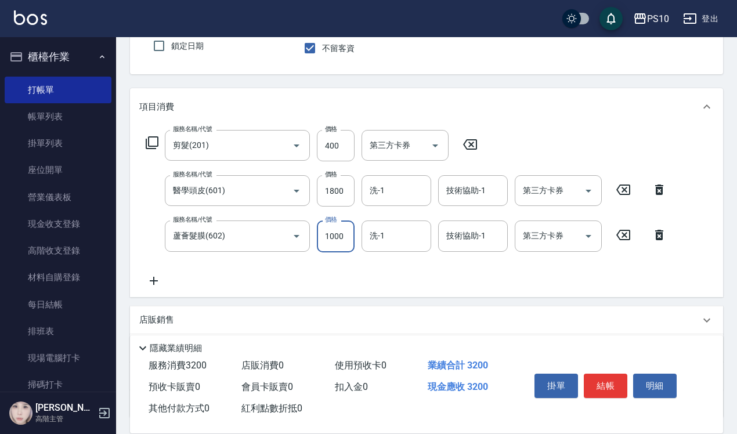
scroll to position [196, 0]
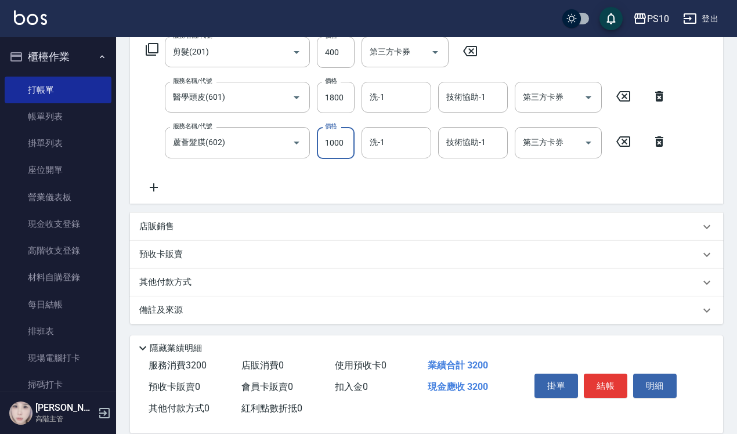
type input "1000"
click at [197, 279] on div "其他付款方式" at bounding box center [419, 282] width 561 height 13
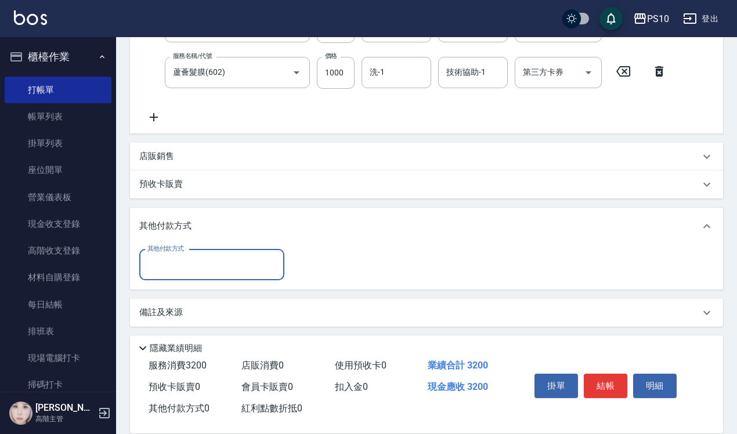
scroll to position [268, 0]
click at [201, 256] on input "其他付款方式" at bounding box center [212, 262] width 135 height 20
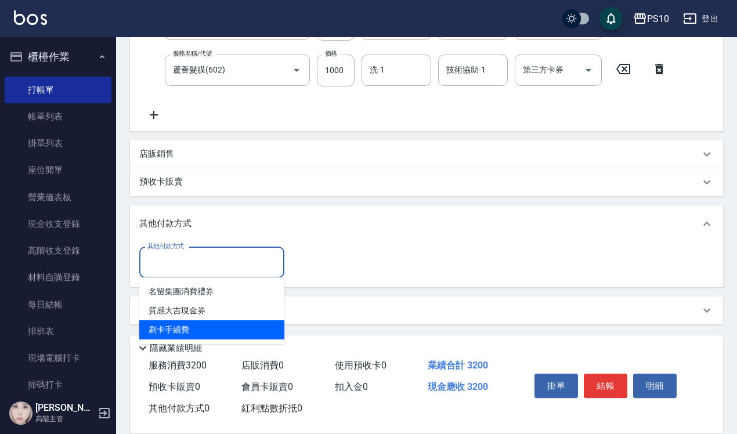
click at [193, 325] on span "刷卡手續費" at bounding box center [211, 329] width 145 height 19
type input "刷卡手續費"
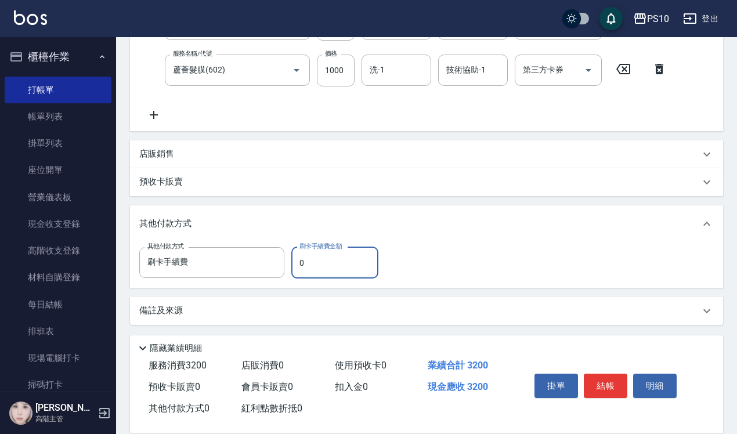
drag, startPoint x: 297, startPoint y: 259, endPoint x: 320, endPoint y: 261, distance: 23.3
click at [320, 261] on input "0" at bounding box center [334, 262] width 87 height 31
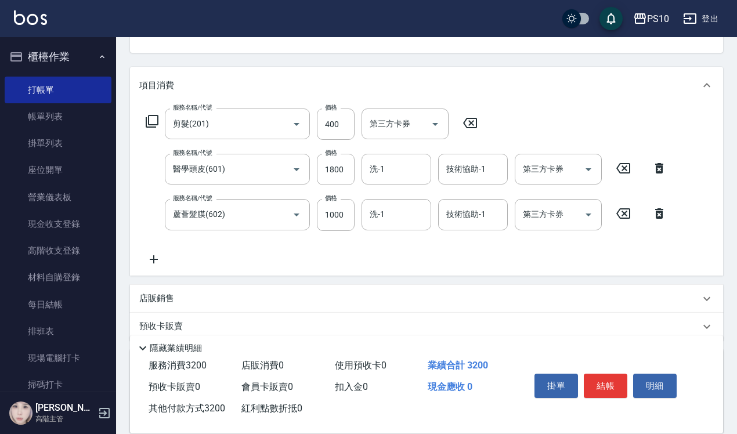
scroll to position [0, 0]
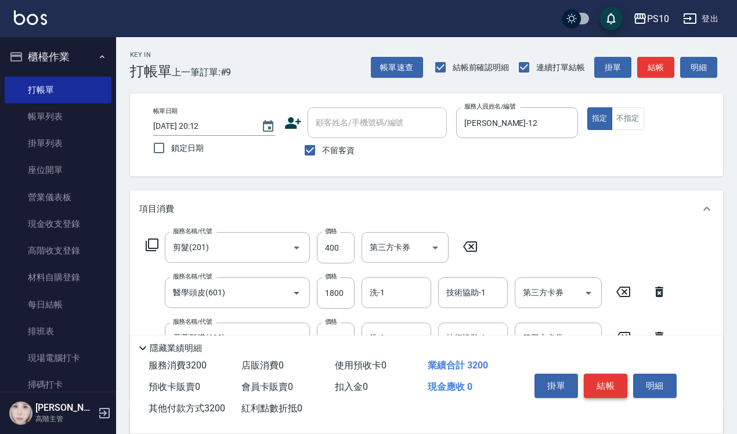
type input "3200"
click at [593, 380] on button "結帳" at bounding box center [606, 386] width 44 height 24
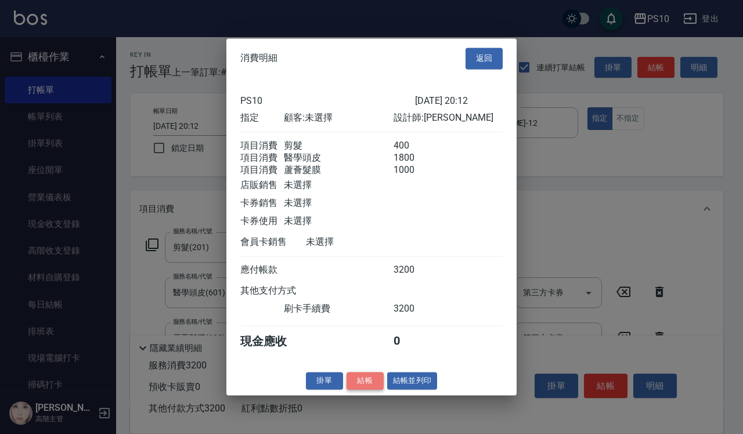
click at [358, 387] on button "結帳" at bounding box center [364, 381] width 37 height 18
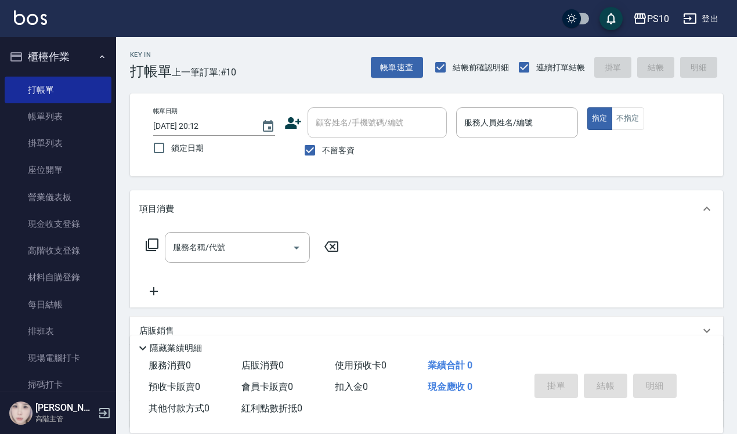
click at [410, 165] on div "帳單日期 [DATE] 20:12 鎖定日期 顧客姓名/手機號碼/編號 顧客姓名/手機號碼/編號 不留客資 服務人員姓名/編號 服務人員姓名/編號 指定 不指定" at bounding box center [426, 134] width 593 height 83
drag, startPoint x: 54, startPoint y: 221, endPoint x: 65, endPoint y: 238, distance: 20.1
click at [54, 221] on link "現金收支登錄" at bounding box center [58, 224] width 107 height 27
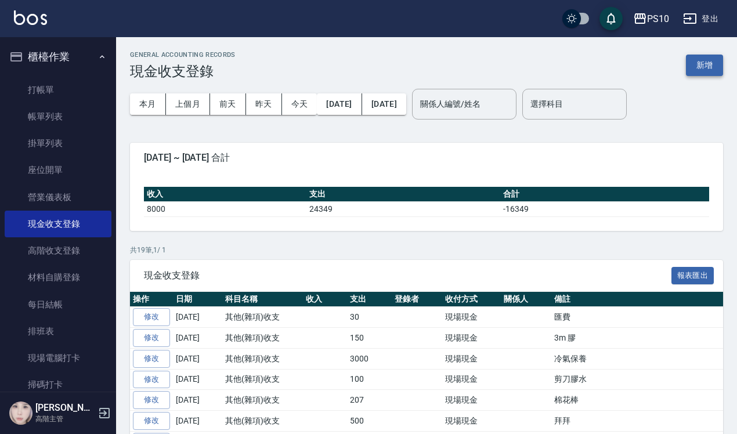
click at [695, 57] on button "新增" at bounding box center [704, 65] width 37 height 21
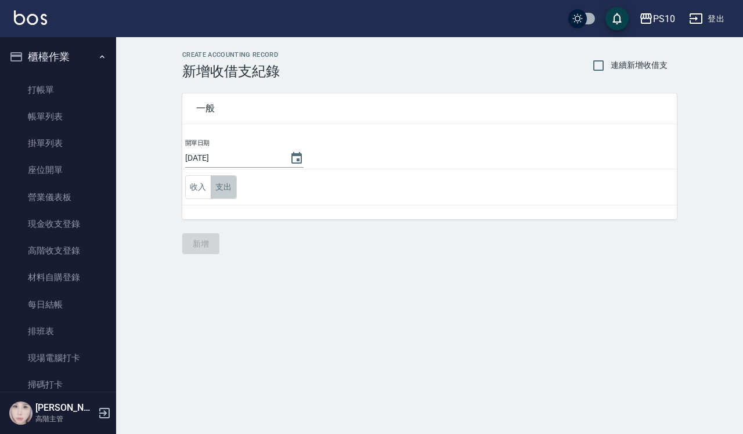
click at [231, 183] on button "支出" at bounding box center [224, 187] width 26 height 24
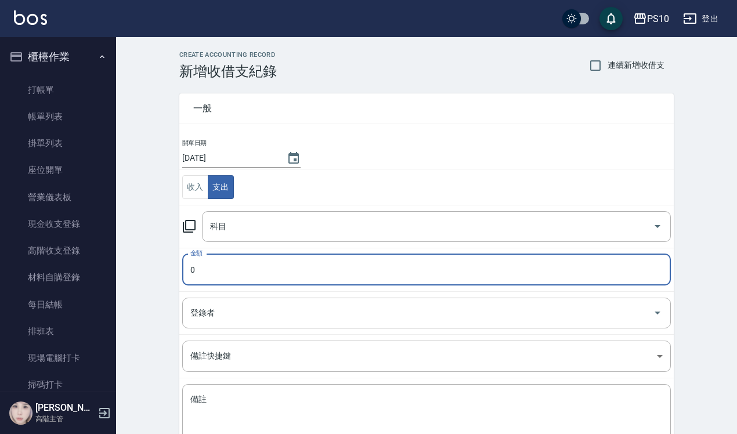
click at [256, 264] on input "0" at bounding box center [426, 269] width 489 height 31
type input "1000"
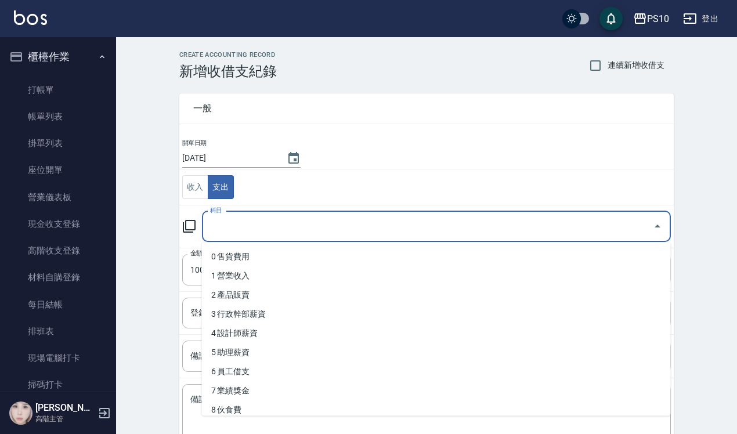
click at [297, 228] on input "科目" at bounding box center [427, 226] width 441 height 20
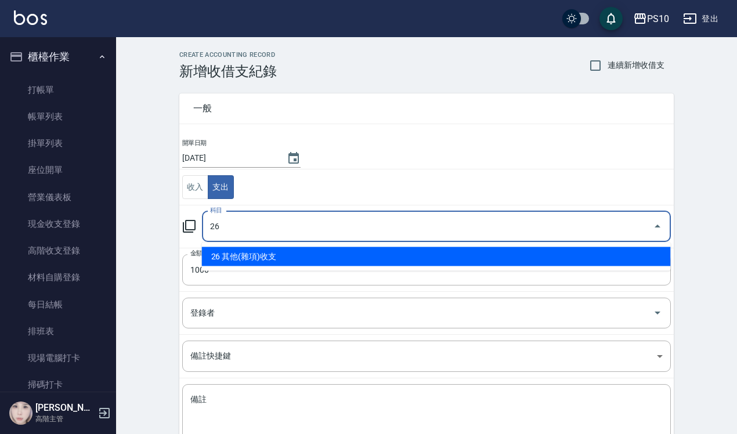
click at [308, 247] on li "26 其他(雜項)收支" at bounding box center [436, 256] width 469 height 19
type input "26 其他(雜項)收支"
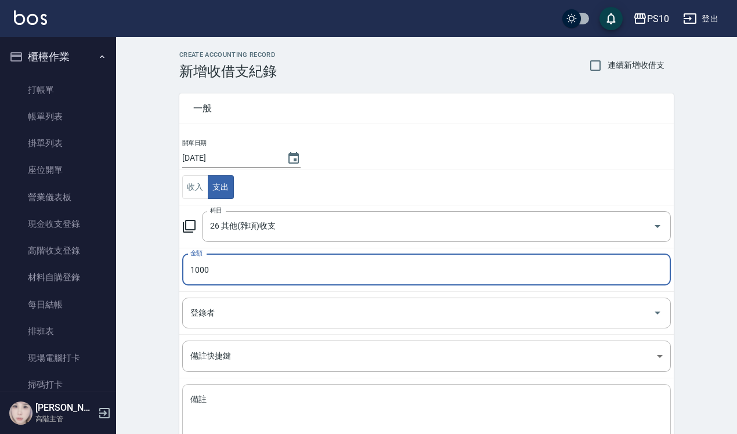
click at [237, 421] on textarea "備註" at bounding box center [426, 413] width 472 height 39
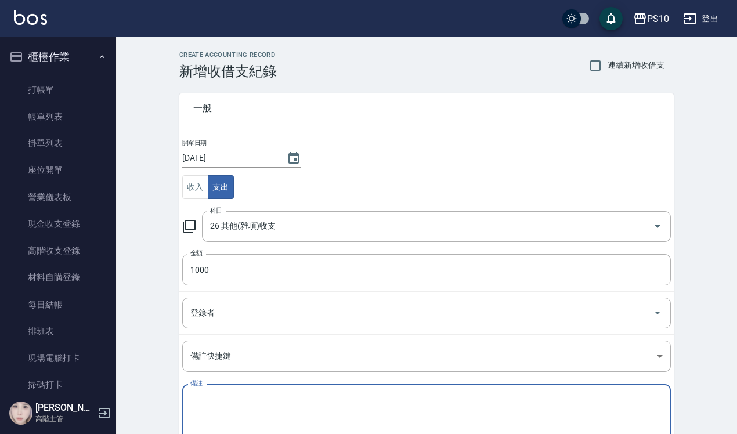
type textarea "a"
type textarea "美髮公會"
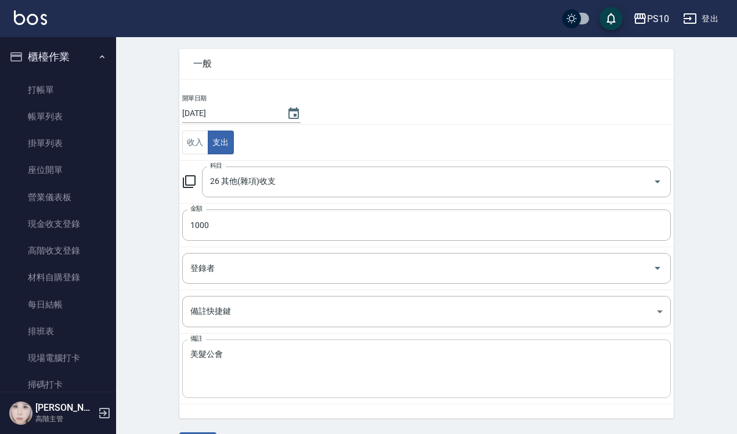
scroll to position [79, 0]
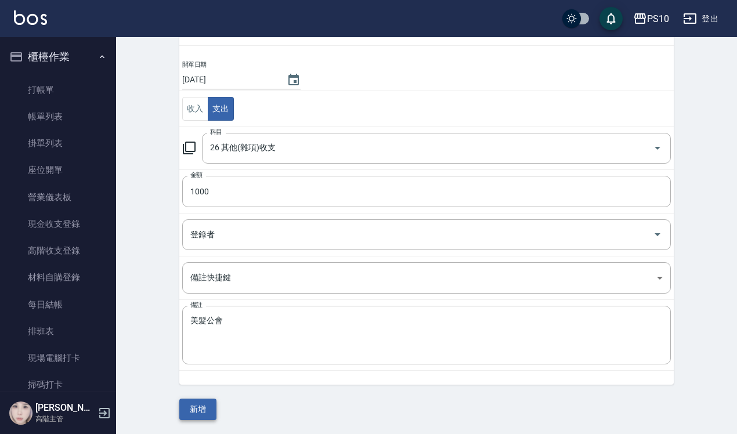
click at [212, 408] on button "新增" at bounding box center [197, 409] width 37 height 21
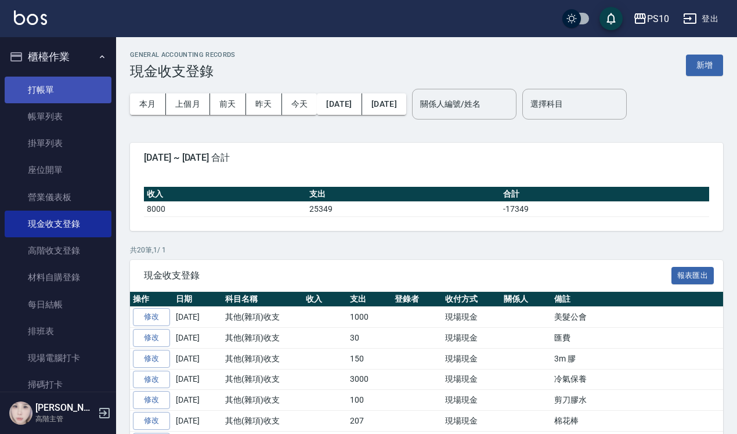
click at [58, 84] on link "打帳單" at bounding box center [58, 90] width 107 height 27
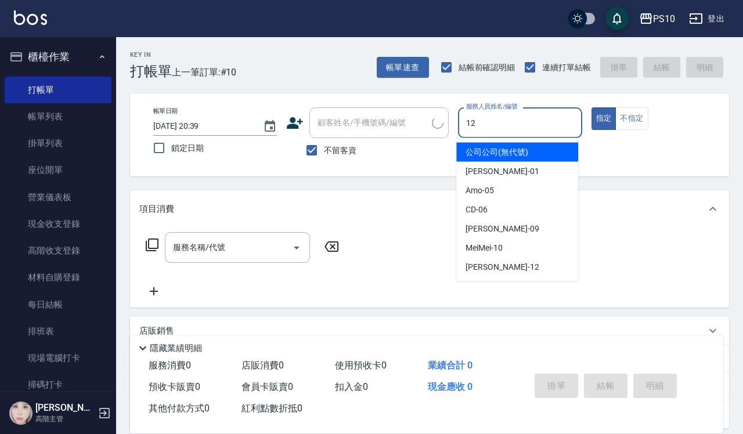
type input "12"
type button "true"
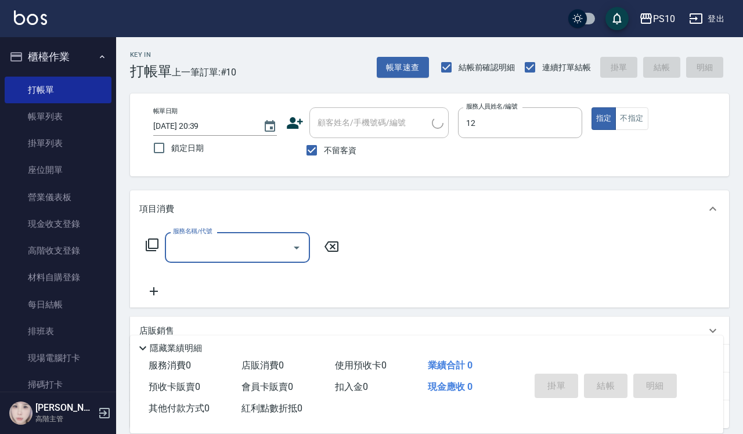
type input "[PERSON_NAME]-12"
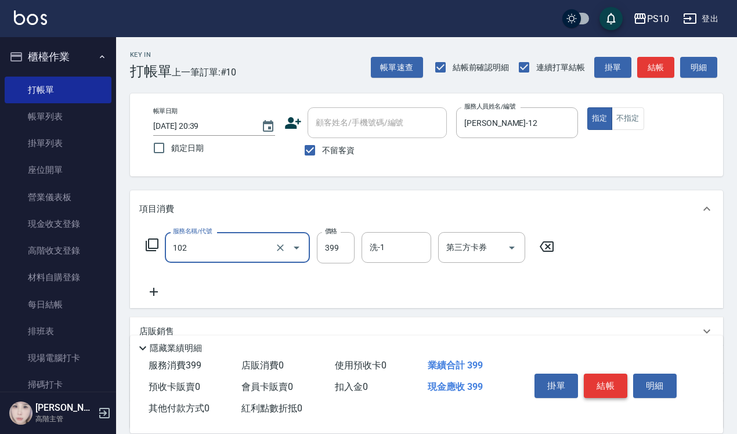
type input "SPA洗髮399(102)"
click at [609, 378] on button "結帳" at bounding box center [606, 386] width 44 height 24
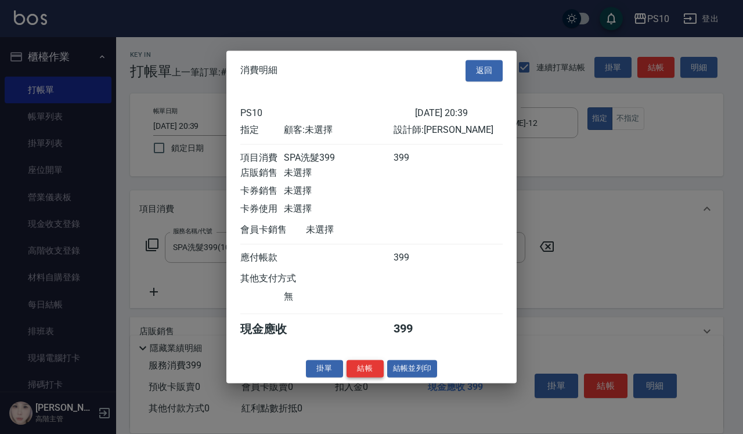
click at [367, 373] on button "結帳" at bounding box center [364, 369] width 37 height 18
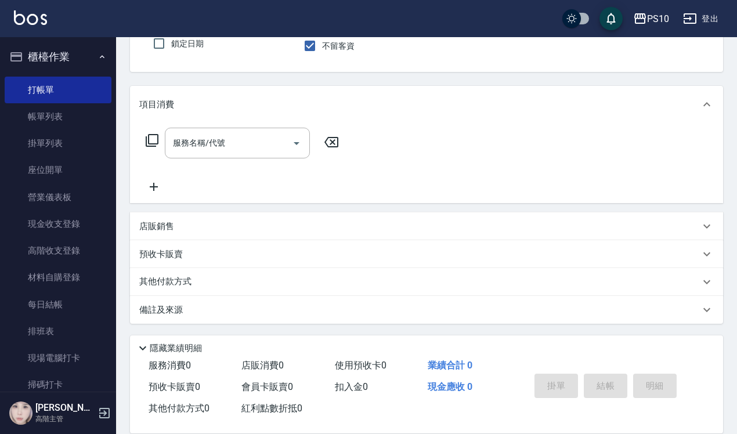
click at [698, 19] on button "登出" at bounding box center [700, 18] width 45 height 21
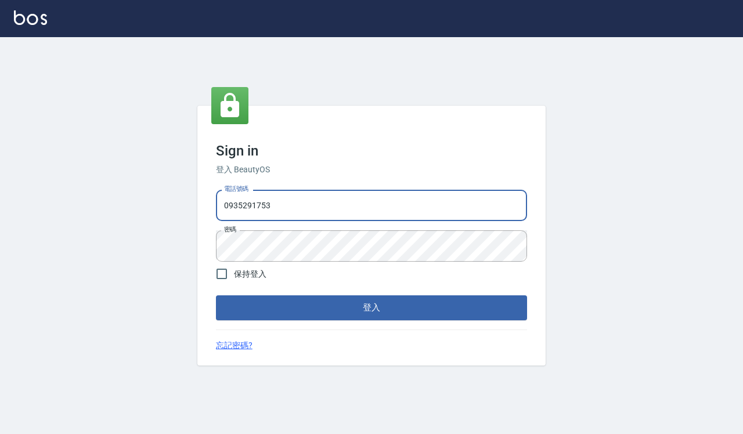
click at [297, 212] on input "0935291753" at bounding box center [371, 205] width 311 height 31
type input "0918733560"
click at [319, 301] on button "登入" at bounding box center [371, 307] width 311 height 24
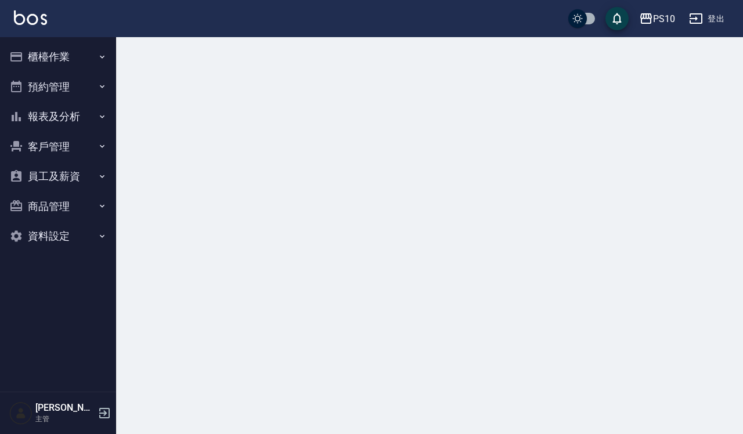
click at [45, 59] on button "櫃檯作業" at bounding box center [58, 57] width 107 height 30
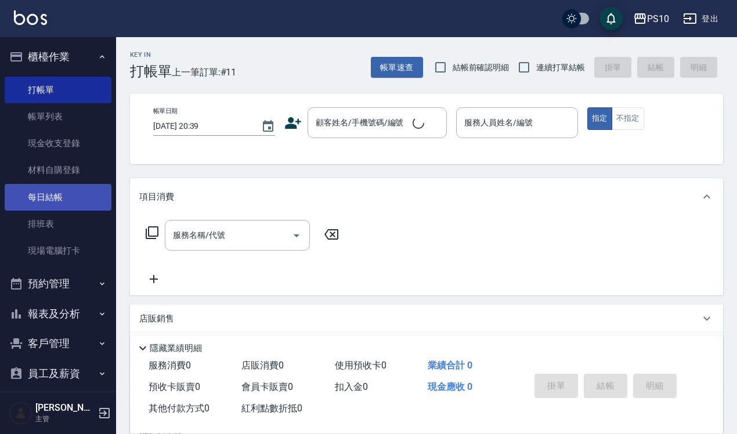
scroll to position [26, 0]
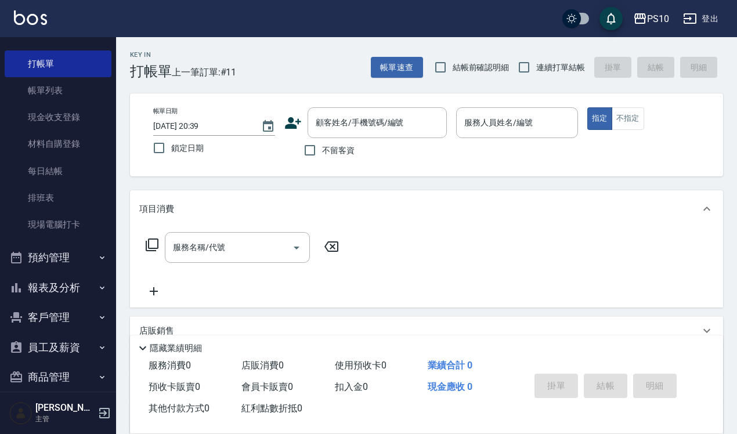
click at [68, 276] on button "報表及分析" at bounding box center [58, 288] width 107 height 30
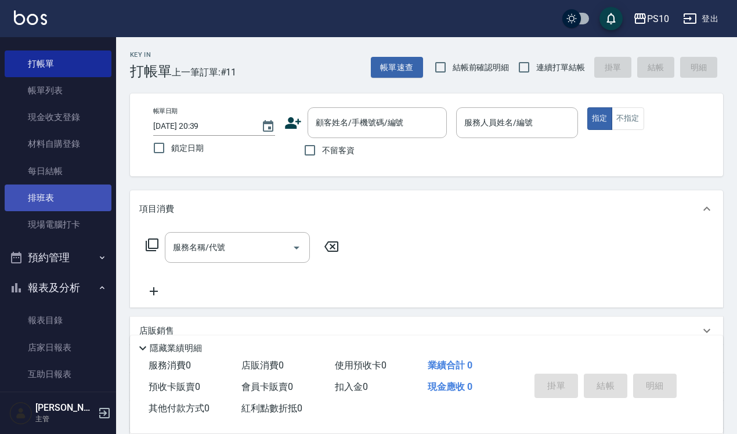
scroll to position [171, 0]
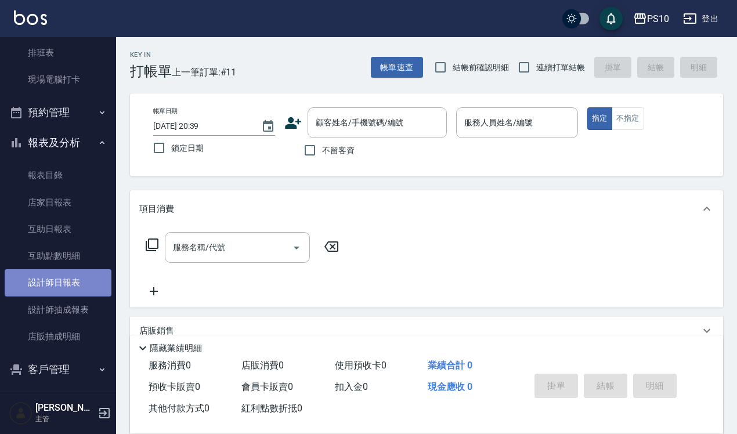
click at [66, 276] on link "設計師日報表" at bounding box center [58, 282] width 107 height 27
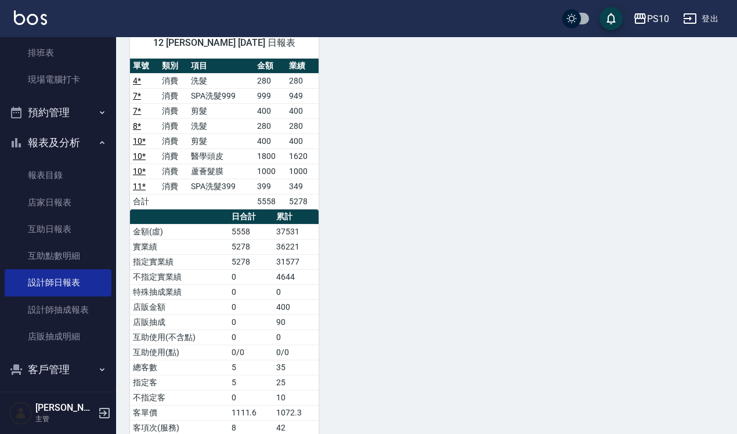
scroll to position [454, 0]
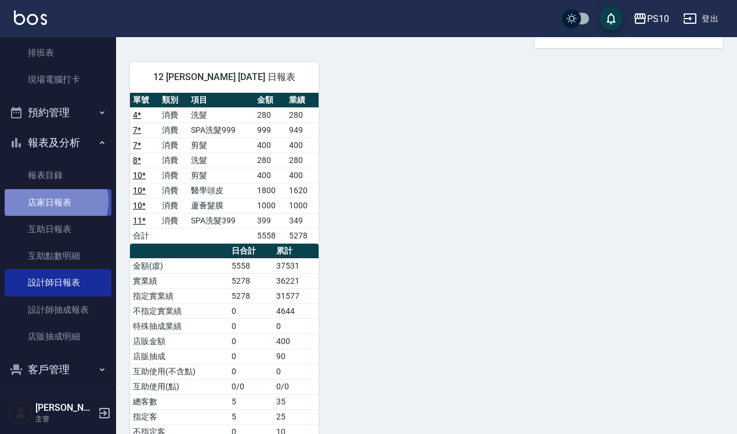
click at [52, 201] on link "店家日報表" at bounding box center [58, 202] width 107 height 27
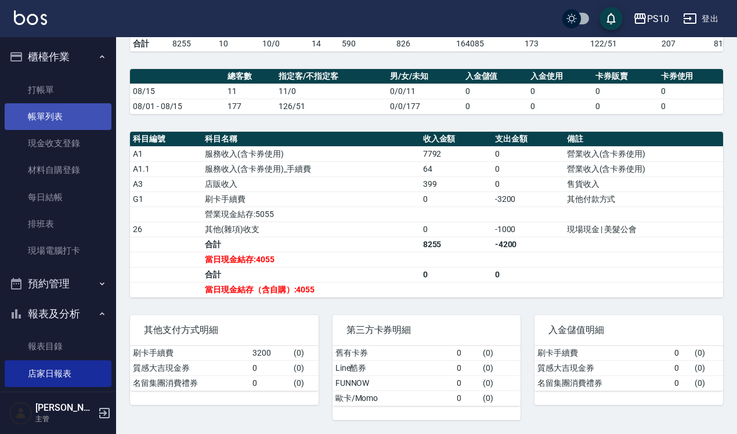
drag, startPoint x: 83, startPoint y: 117, endPoint x: 80, endPoint y: 124, distance: 7.5
click at [83, 117] on link "帳單列表" at bounding box center [58, 116] width 107 height 27
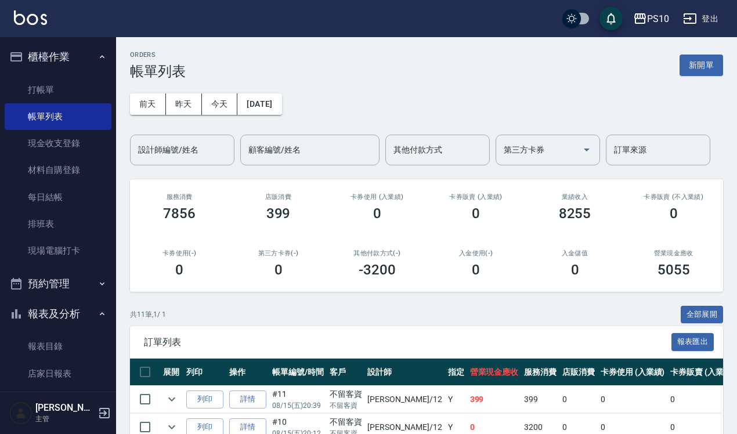
scroll to position [317, 0]
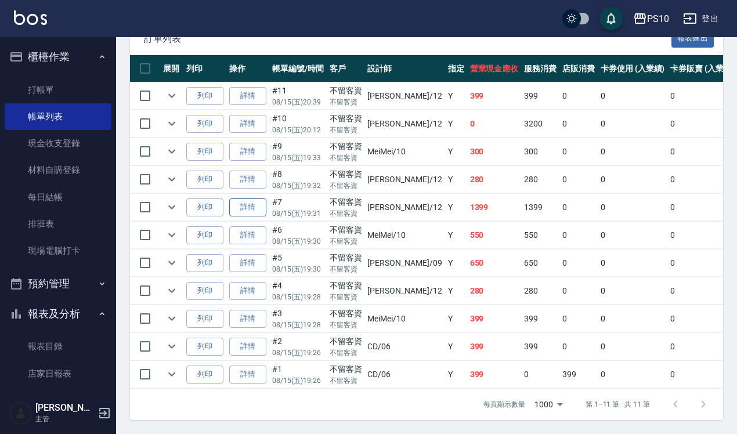
click at [247, 204] on link "詳情" at bounding box center [247, 207] width 37 height 18
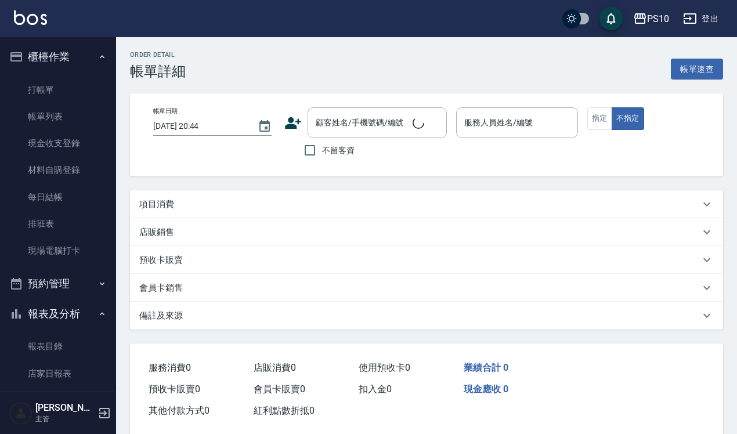
scroll to position [10, 0]
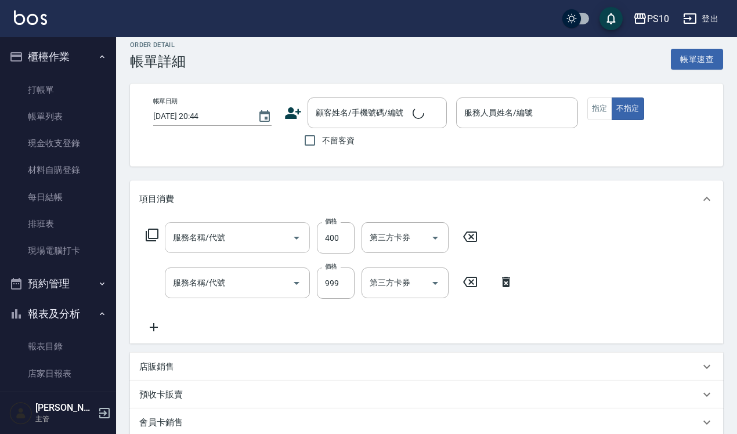
type input "[DATE] 19:31"
checkbox input "true"
type input "[PERSON_NAME]-12"
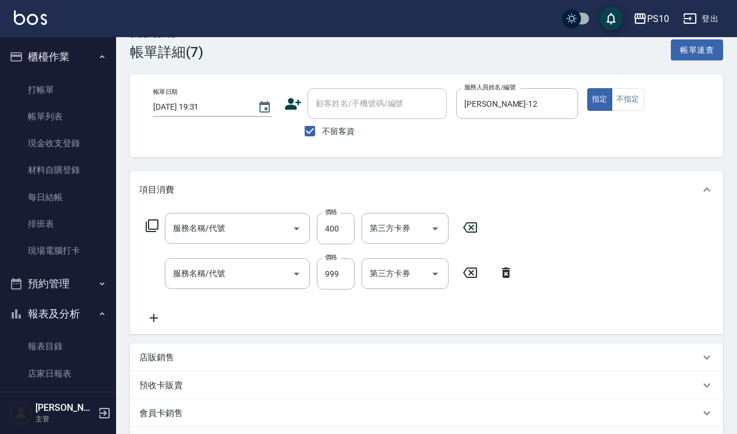
scroll to position [164, 0]
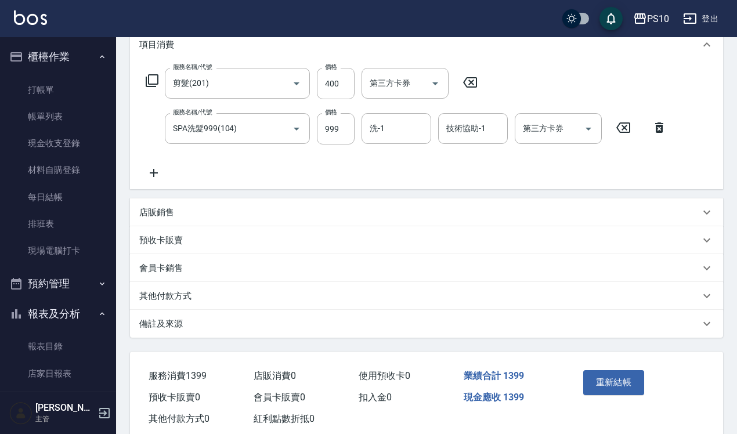
type input "剪髮(201)"
type input "SPA洗髮999(104)"
click at [190, 290] on p "其他付款方式" at bounding box center [165, 296] width 52 height 12
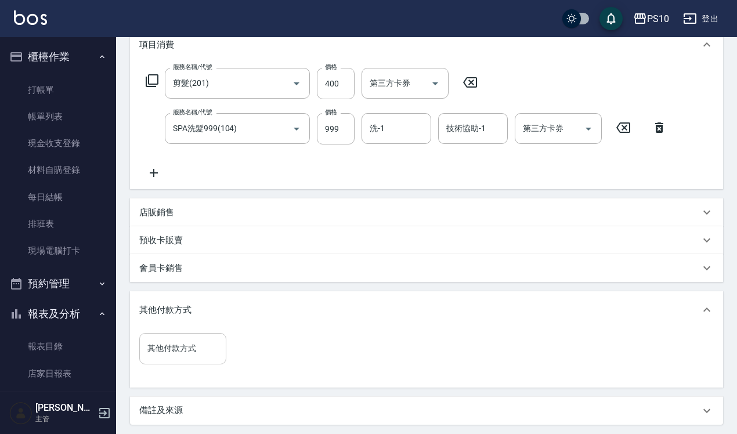
click at [186, 347] on div "其他付款方式 其他付款方式" at bounding box center [182, 348] width 87 height 31
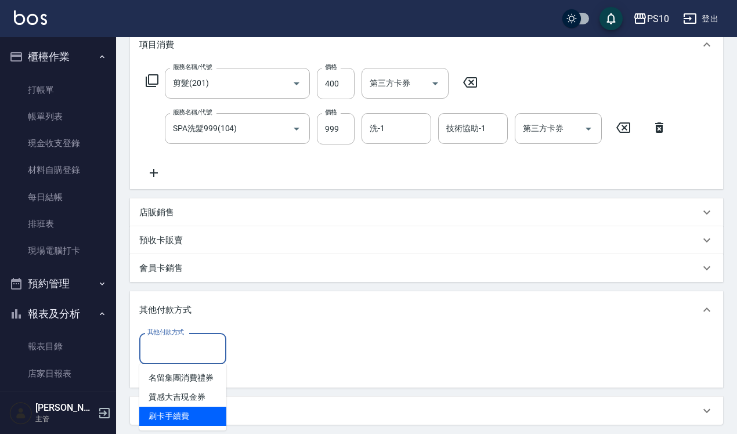
click at [190, 413] on span "刷卡手續費" at bounding box center [182, 416] width 87 height 19
type input "刷卡手續費"
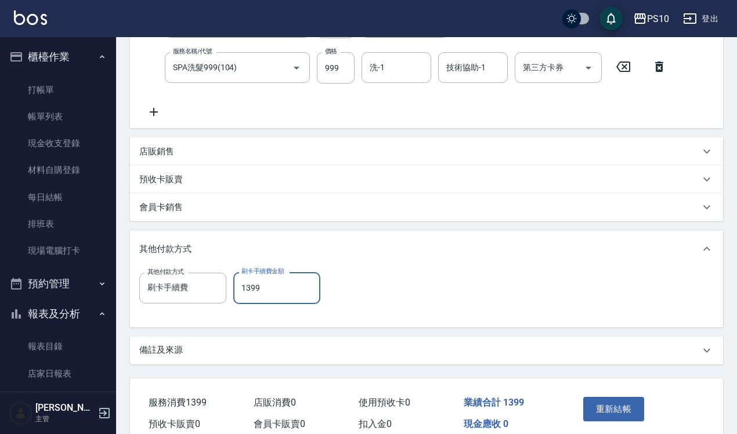
scroll to position [279, 0]
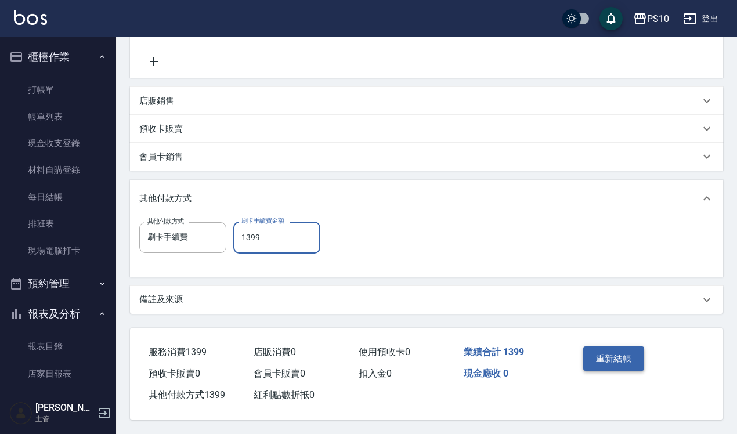
type input "1399"
click at [613, 346] on button "重新結帳" at bounding box center [614, 358] width 62 height 24
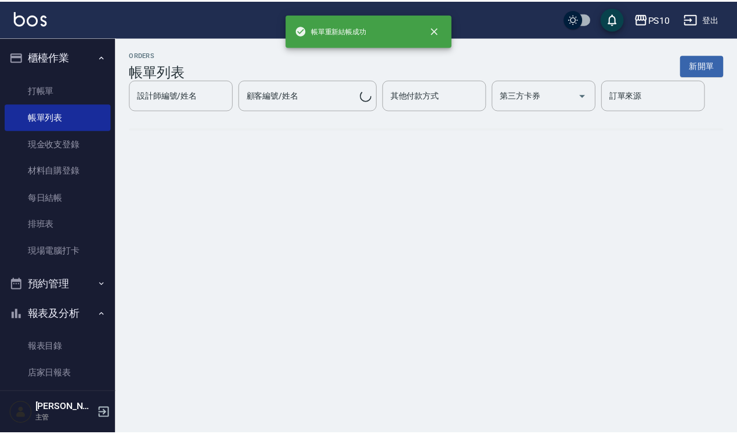
scroll to position [268, 0]
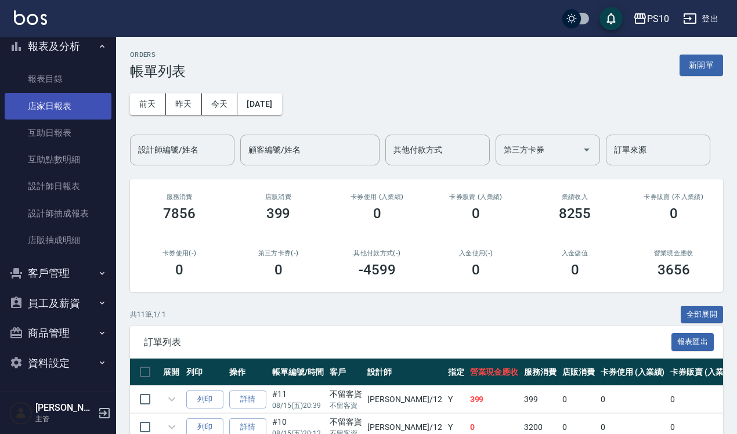
click at [77, 102] on link "店家日報表" at bounding box center [58, 106] width 107 height 27
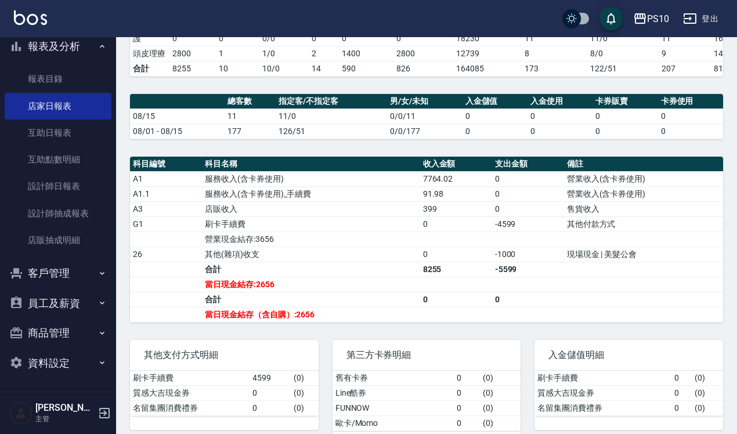
scroll to position [286, 0]
